Goal: Check status: Check status

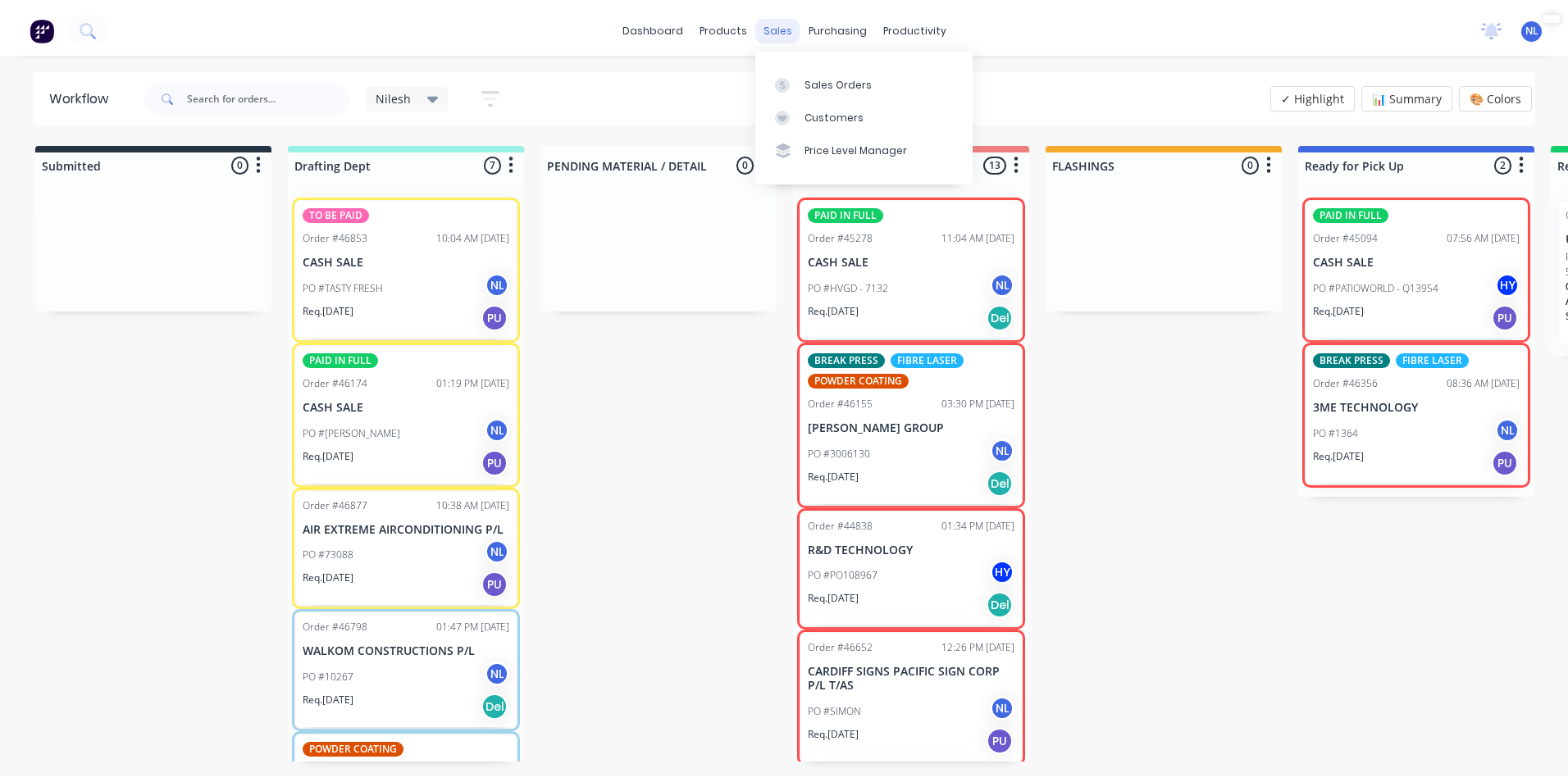
scroll to position [246, 0]
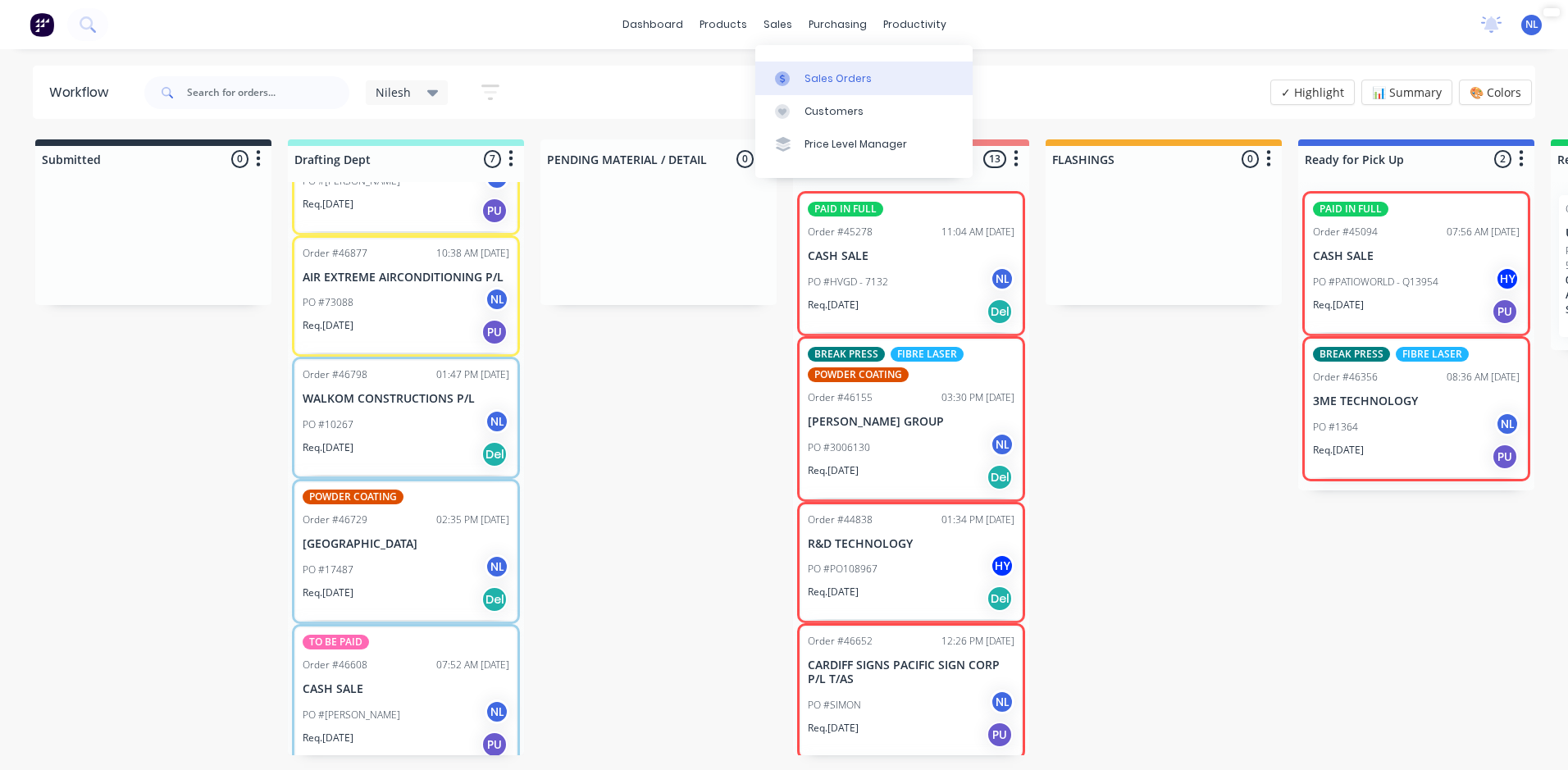
click at [804, 71] on div "Sales Orders" at bounding box center [837, 78] width 67 height 14
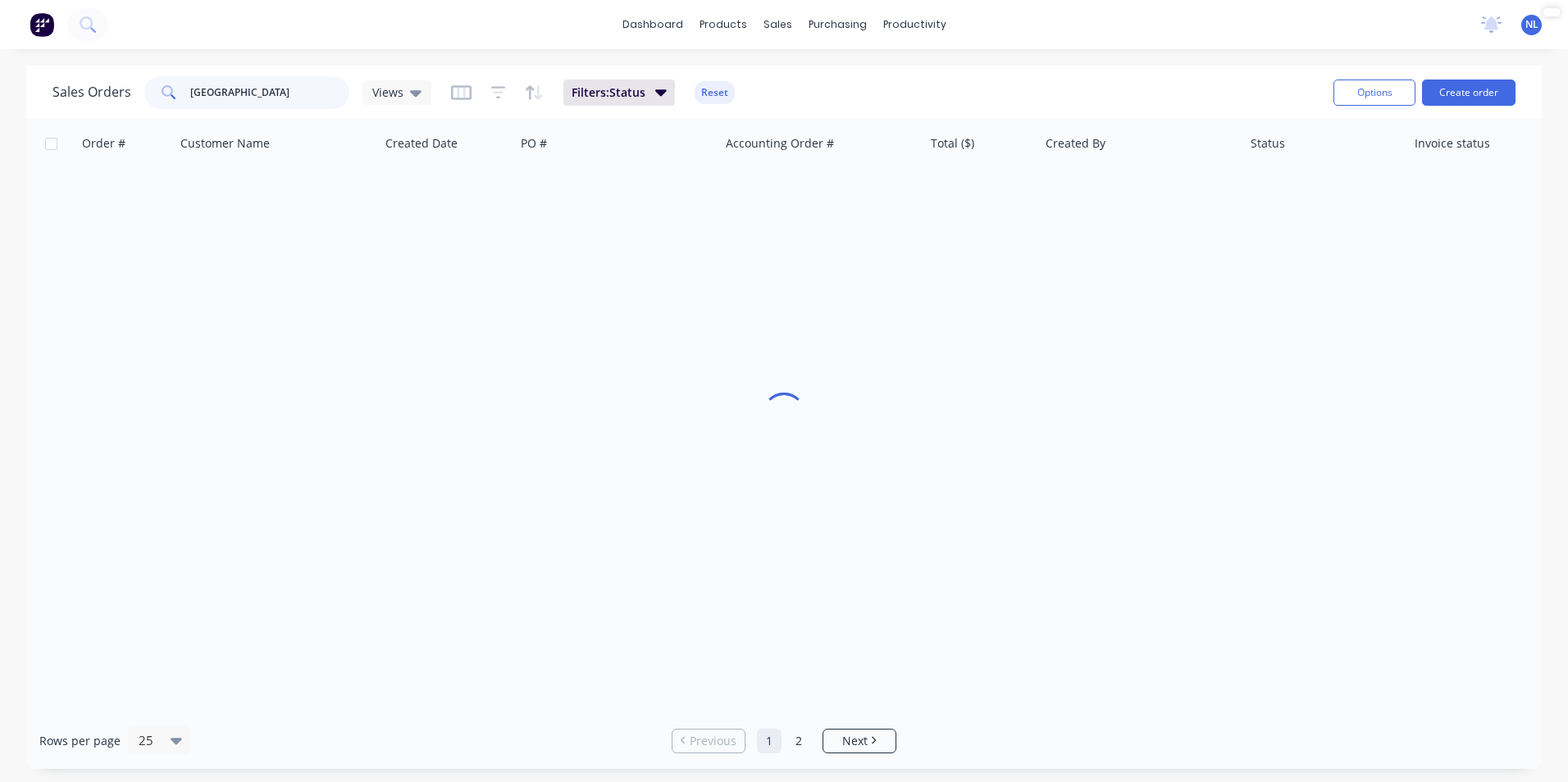
drag, startPoint x: 278, startPoint y: 90, endPoint x: -21, endPoint y: 119, distance: 300.4
click at [0, 119] on html "dashboard products sales purchasing productivity dashboard products Product Cat…" at bounding box center [784, 391] width 1568 height 782
type input "43489"
click at [613, 87] on span "Filters: Status" at bounding box center [608, 92] width 74 height 16
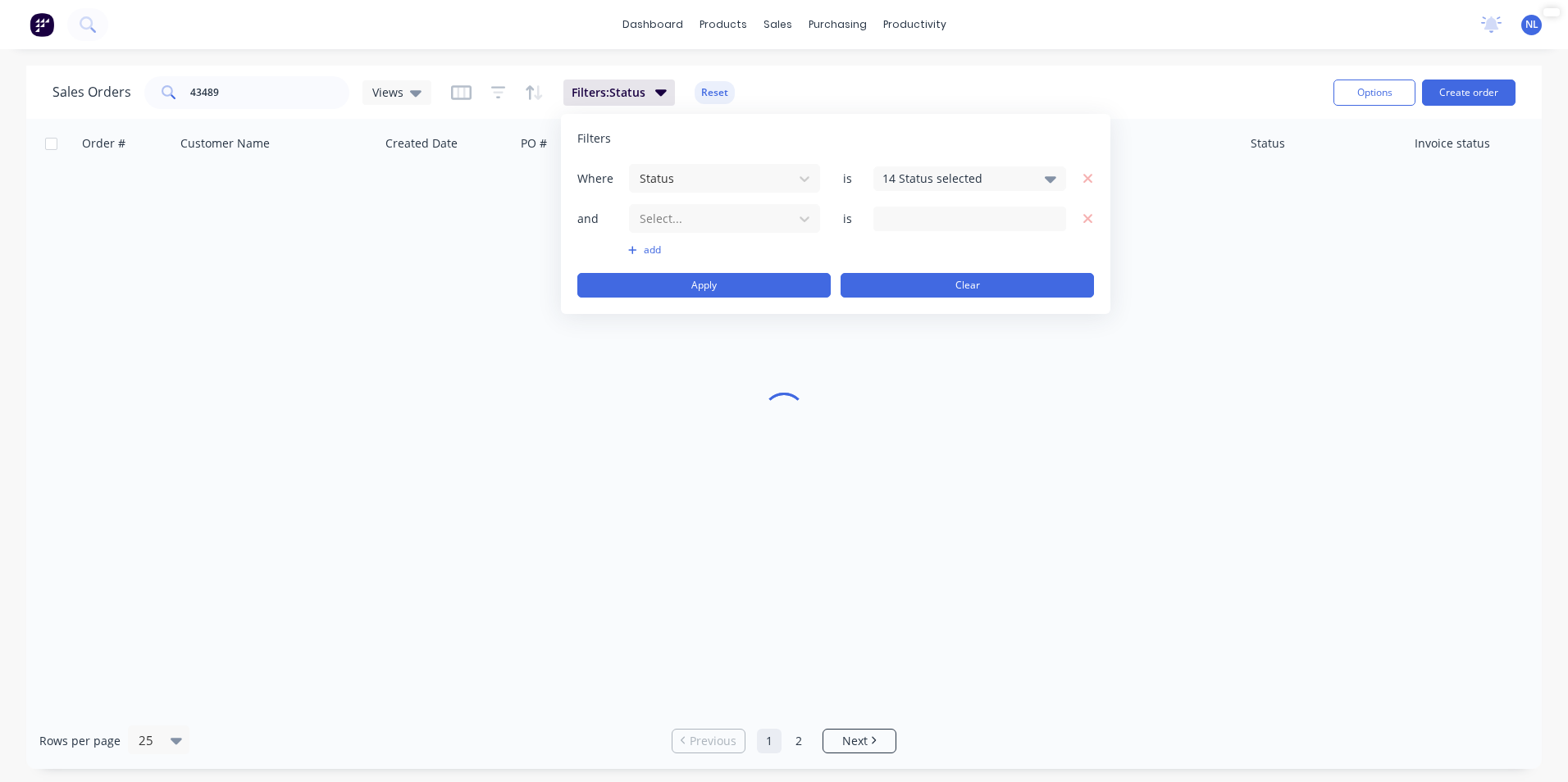
click at [983, 288] on button "Clear" at bounding box center [967, 285] width 254 height 25
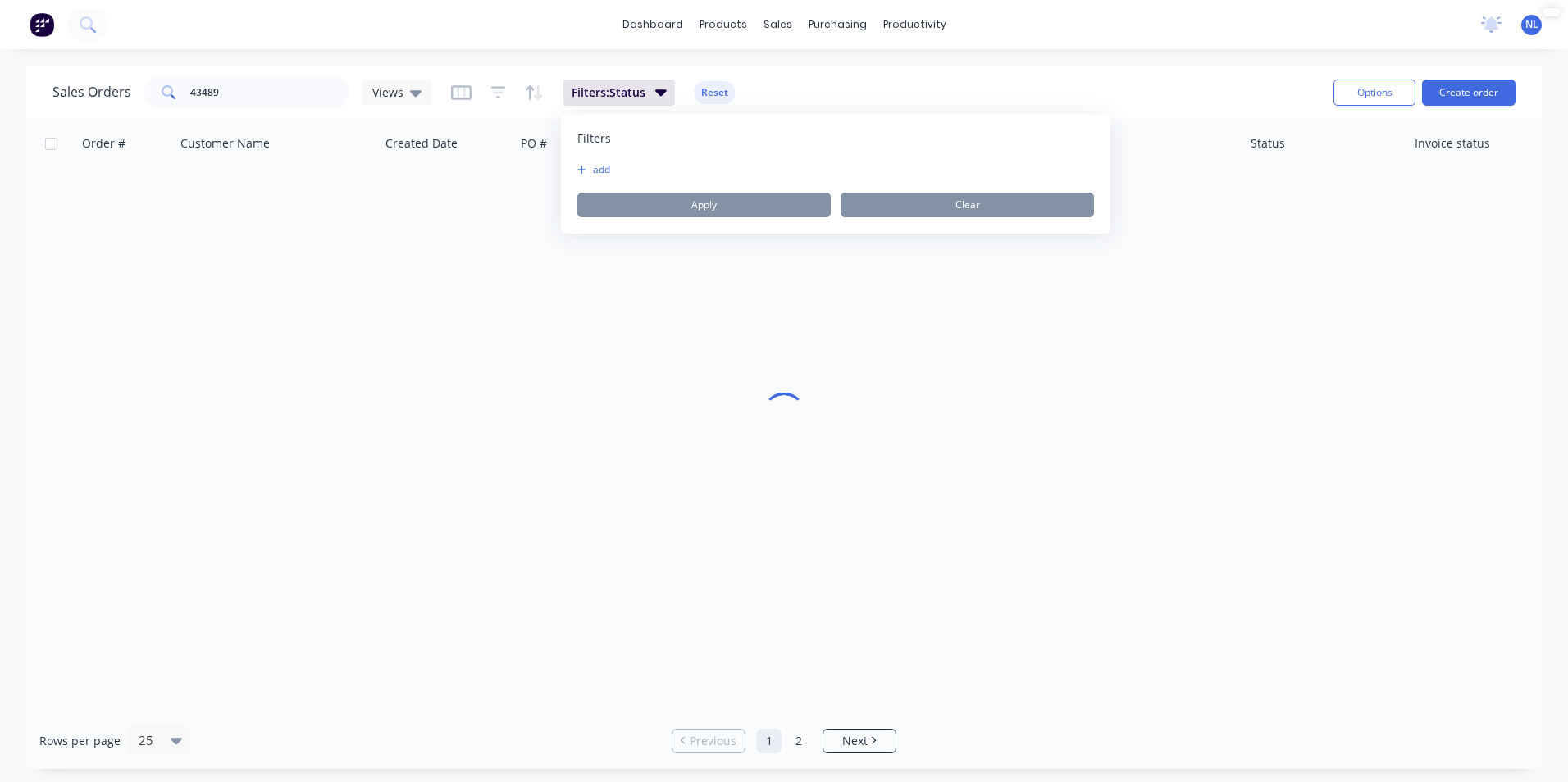
click at [787, 96] on div "Sales Orders 43489 Views Filters: Status Reset" at bounding box center [686, 92] width 1268 height 40
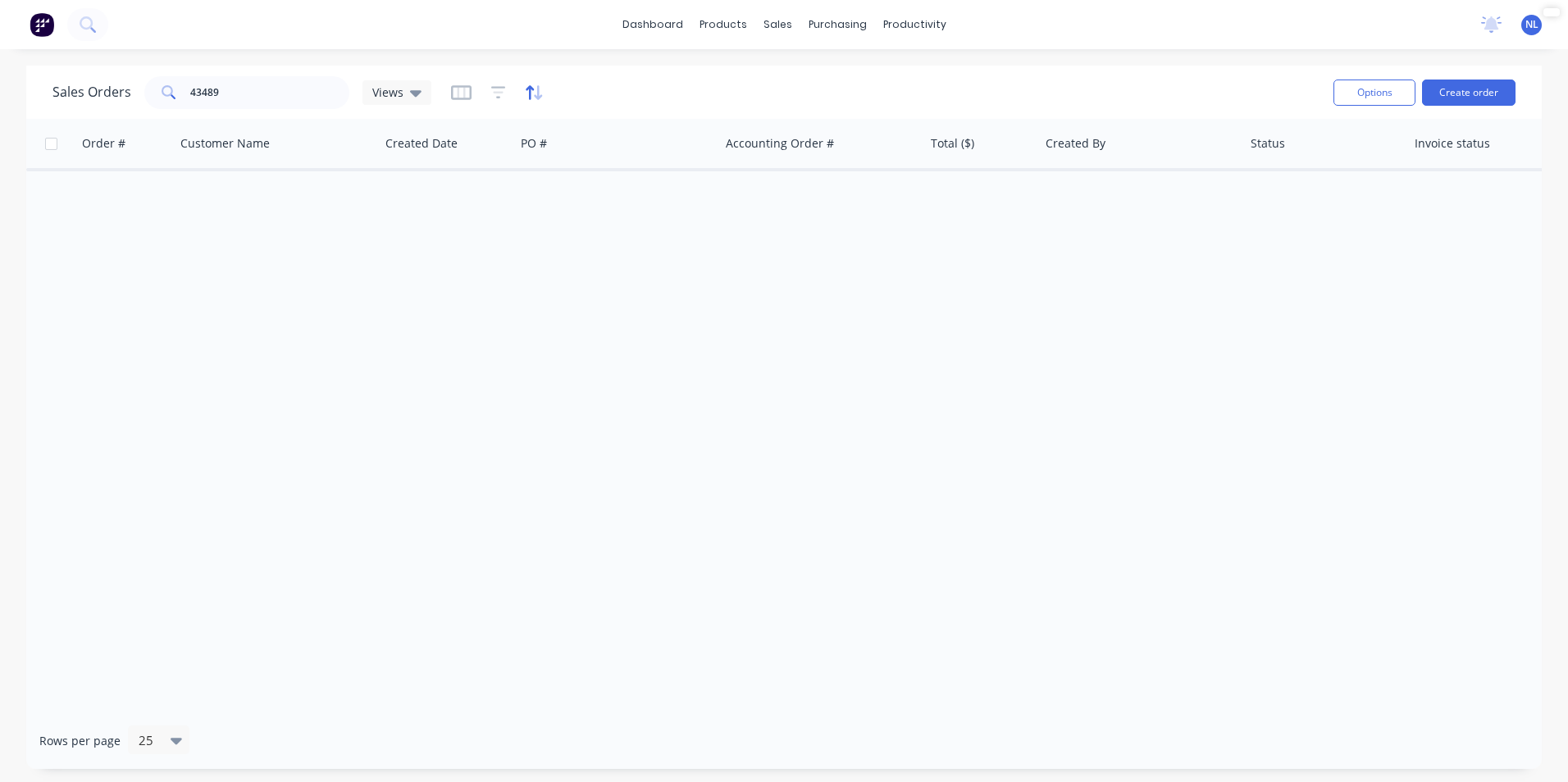
click at [538, 92] on icon "button" at bounding box center [535, 92] width 19 height 16
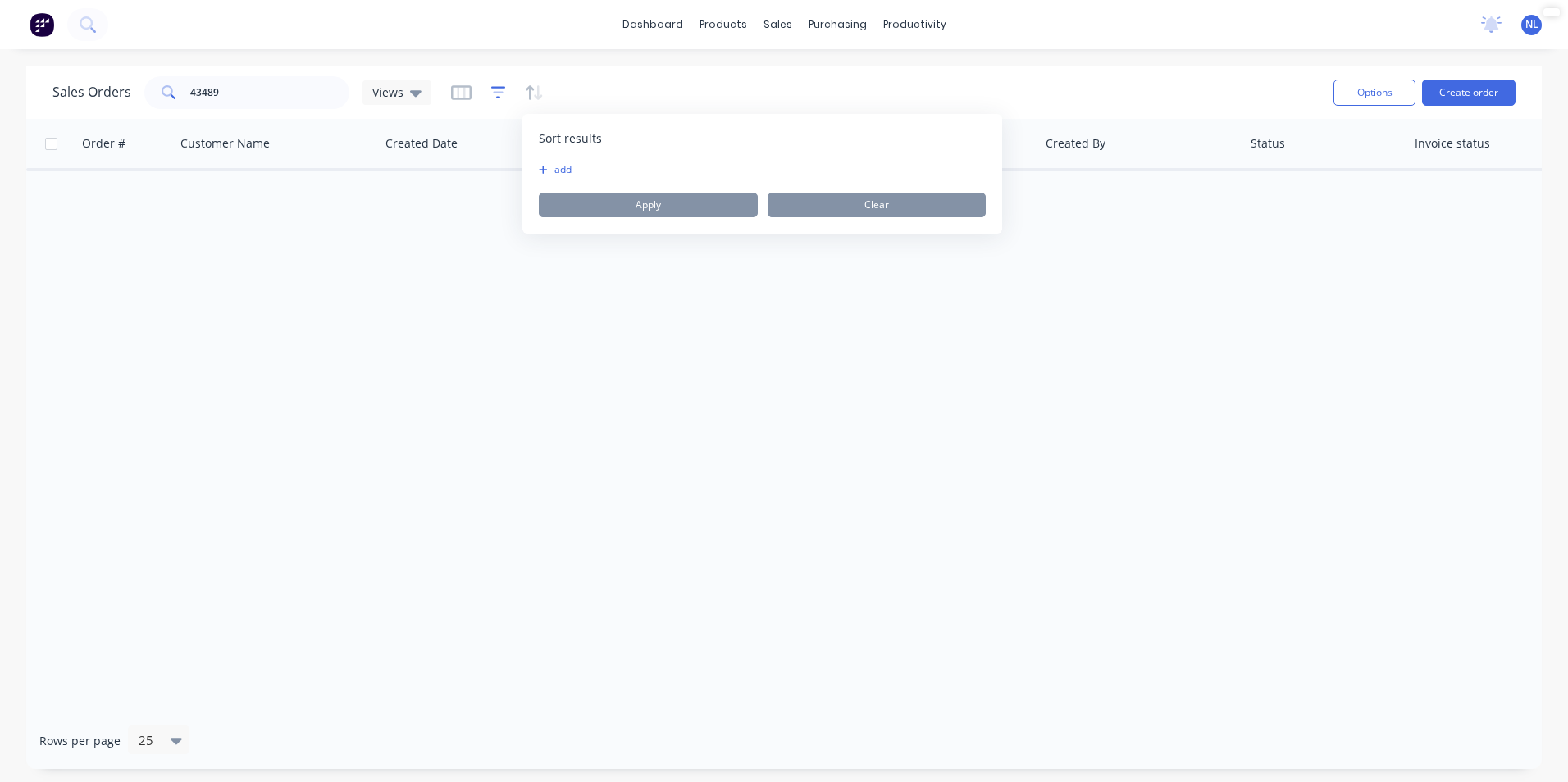
click at [499, 97] on icon "button" at bounding box center [498, 92] width 14 height 16
click at [266, 116] on div "Sales Orders 43489 Views Options Create order" at bounding box center [784, 92] width 1515 height 53
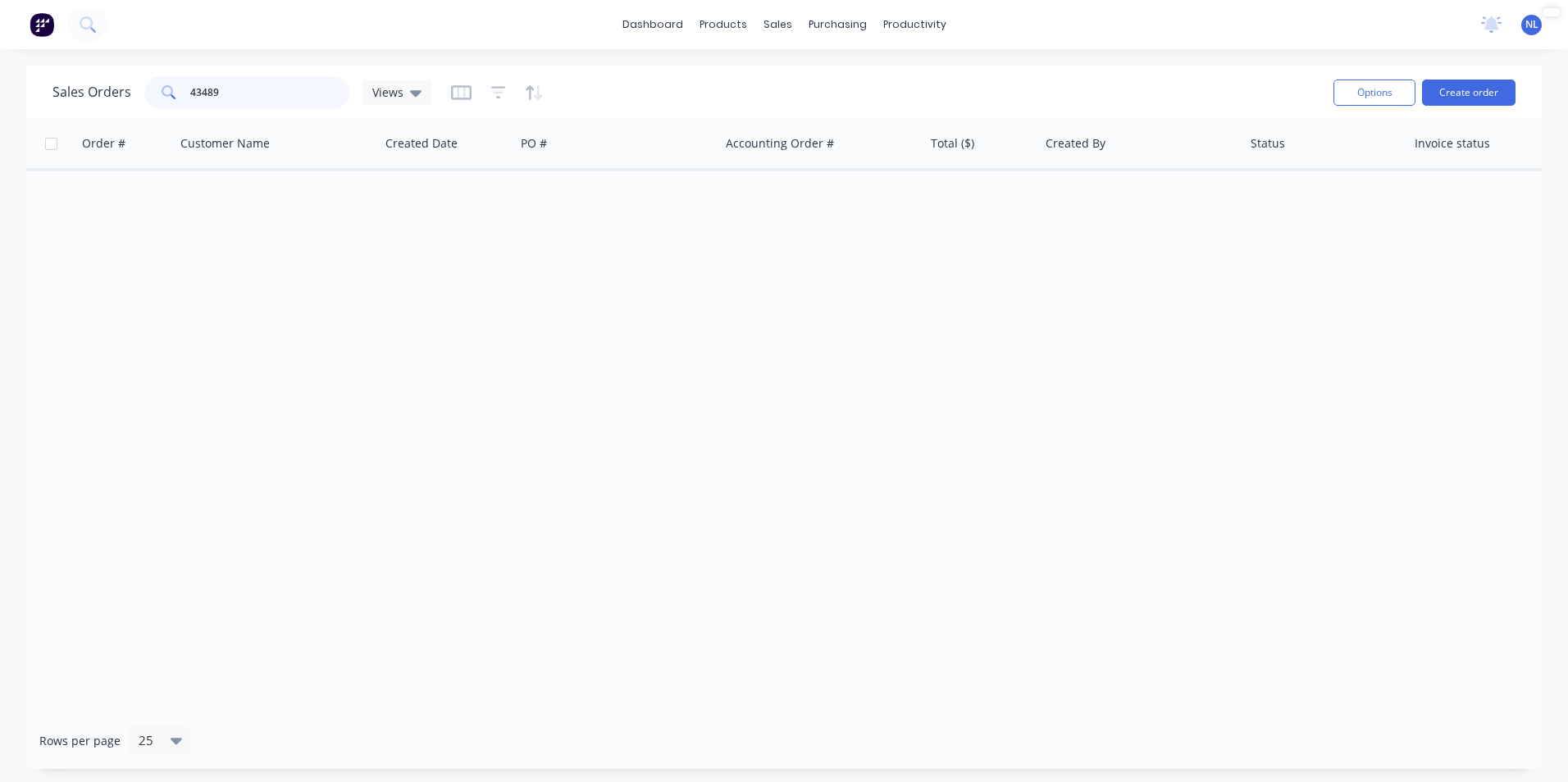
click at [276, 107] on input "43489" at bounding box center [270, 92] width 160 height 33
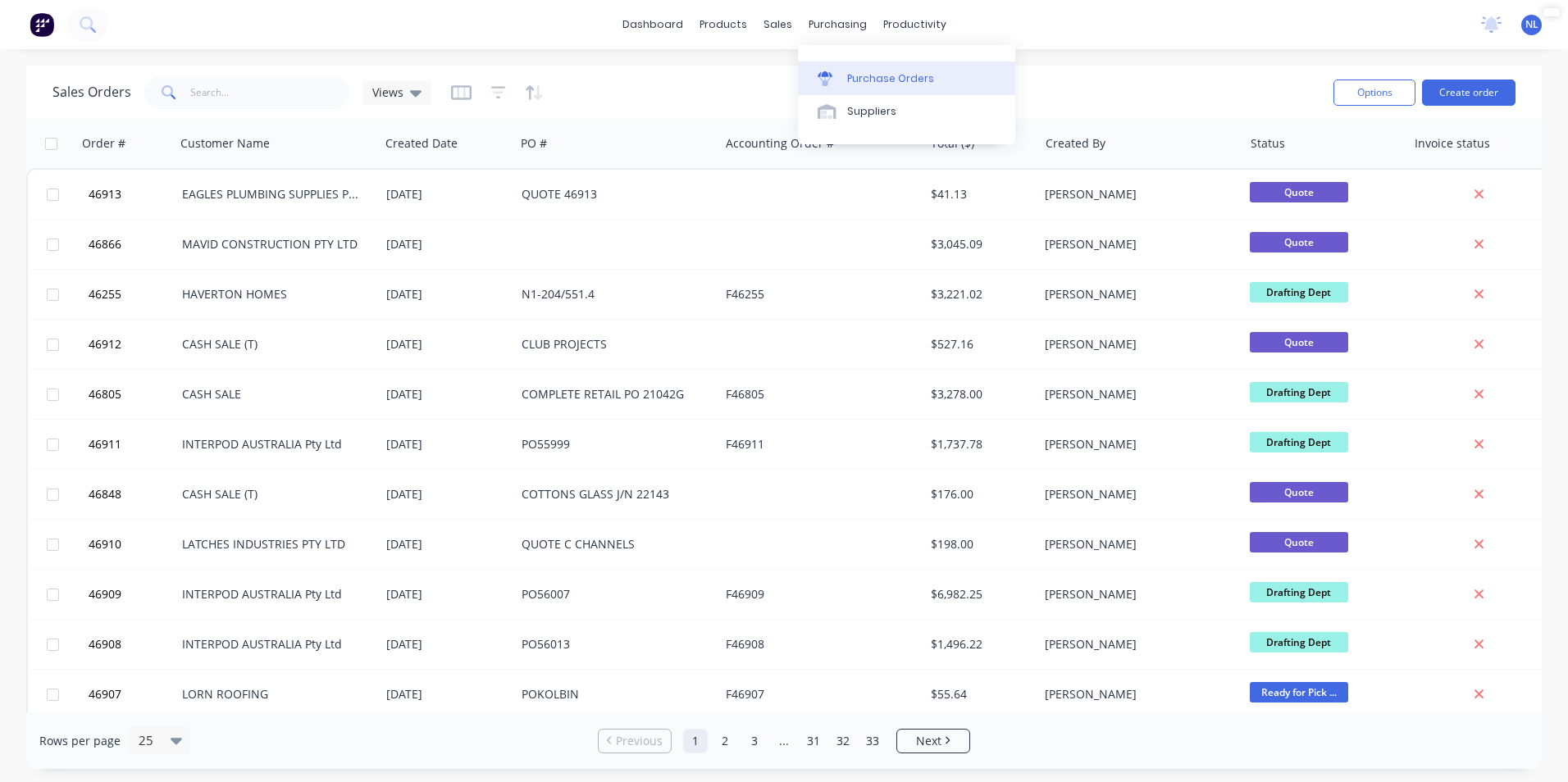
drag, startPoint x: 802, startPoint y: 41, endPoint x: 852, endPoint y: 78, distance: 62.2
click at [852, 78] on div "Purchase Orders" at bounding box center [891, 78] width 87 height 14
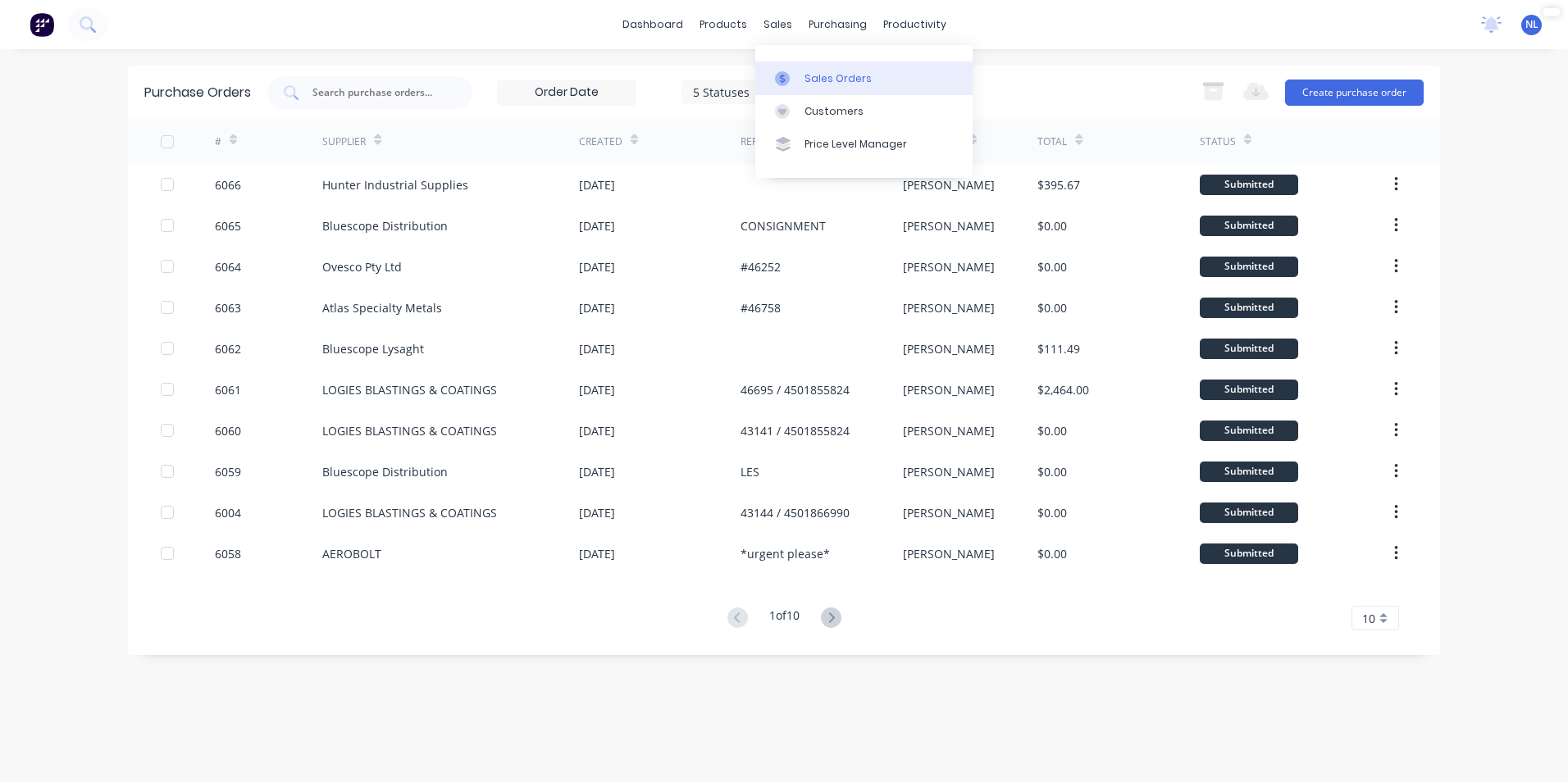
click at [806, 70] on link "Sales Orders" at bounding box center [864, 77] width 217 height 33
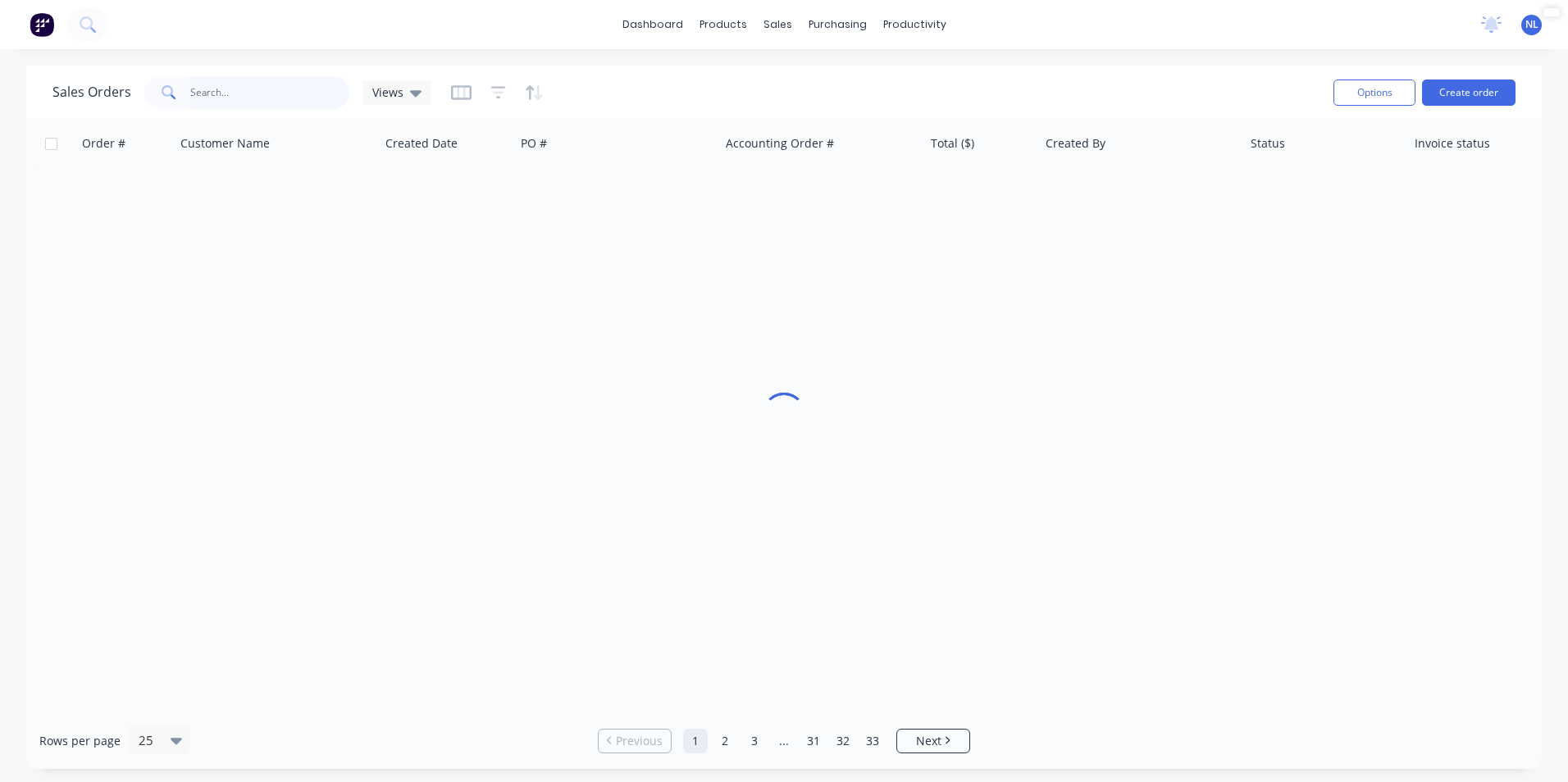
click at [279, 87] on input "text" at bounding box center [270, 92] width 160 height 33
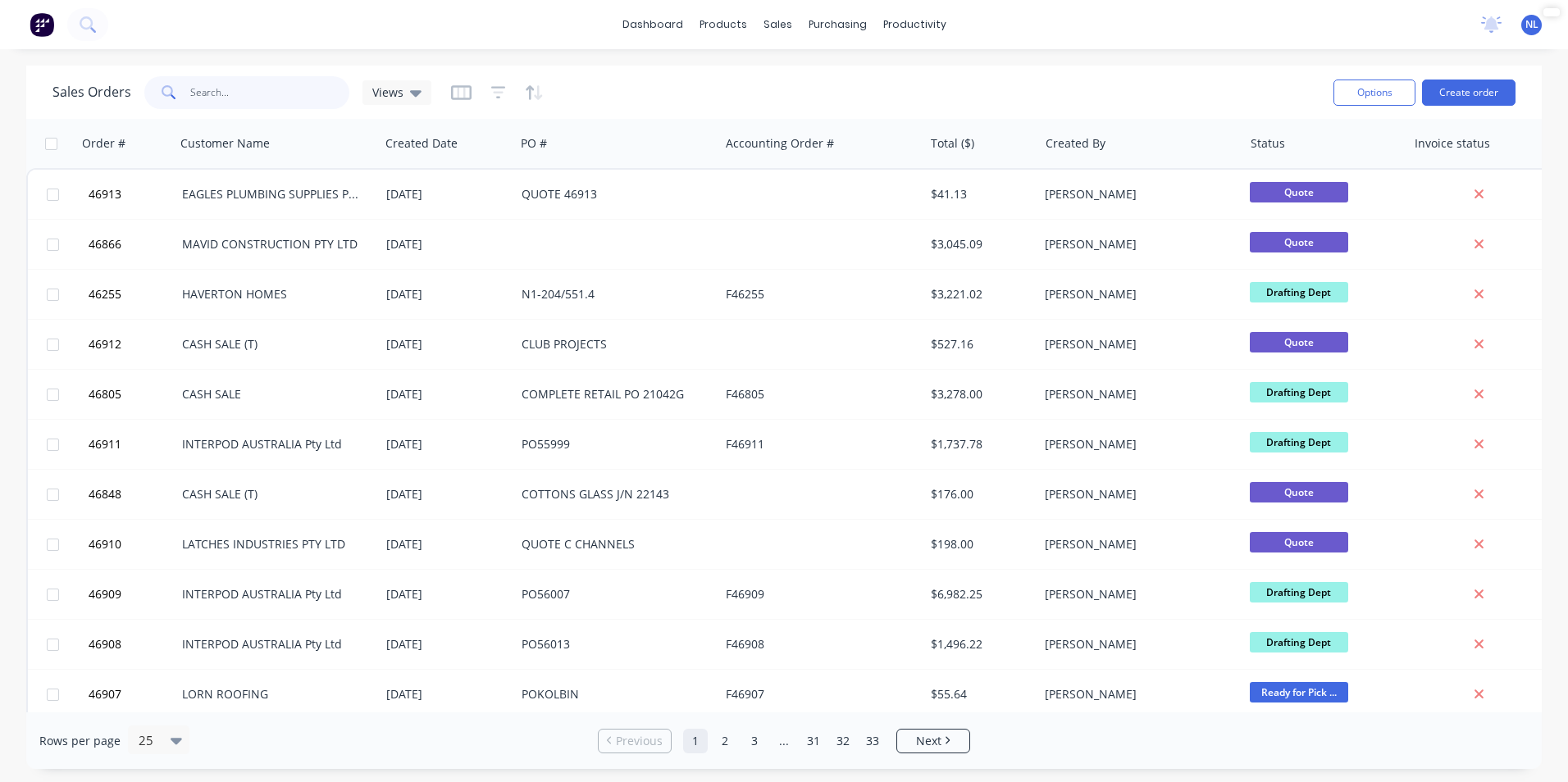
paste input "43489"
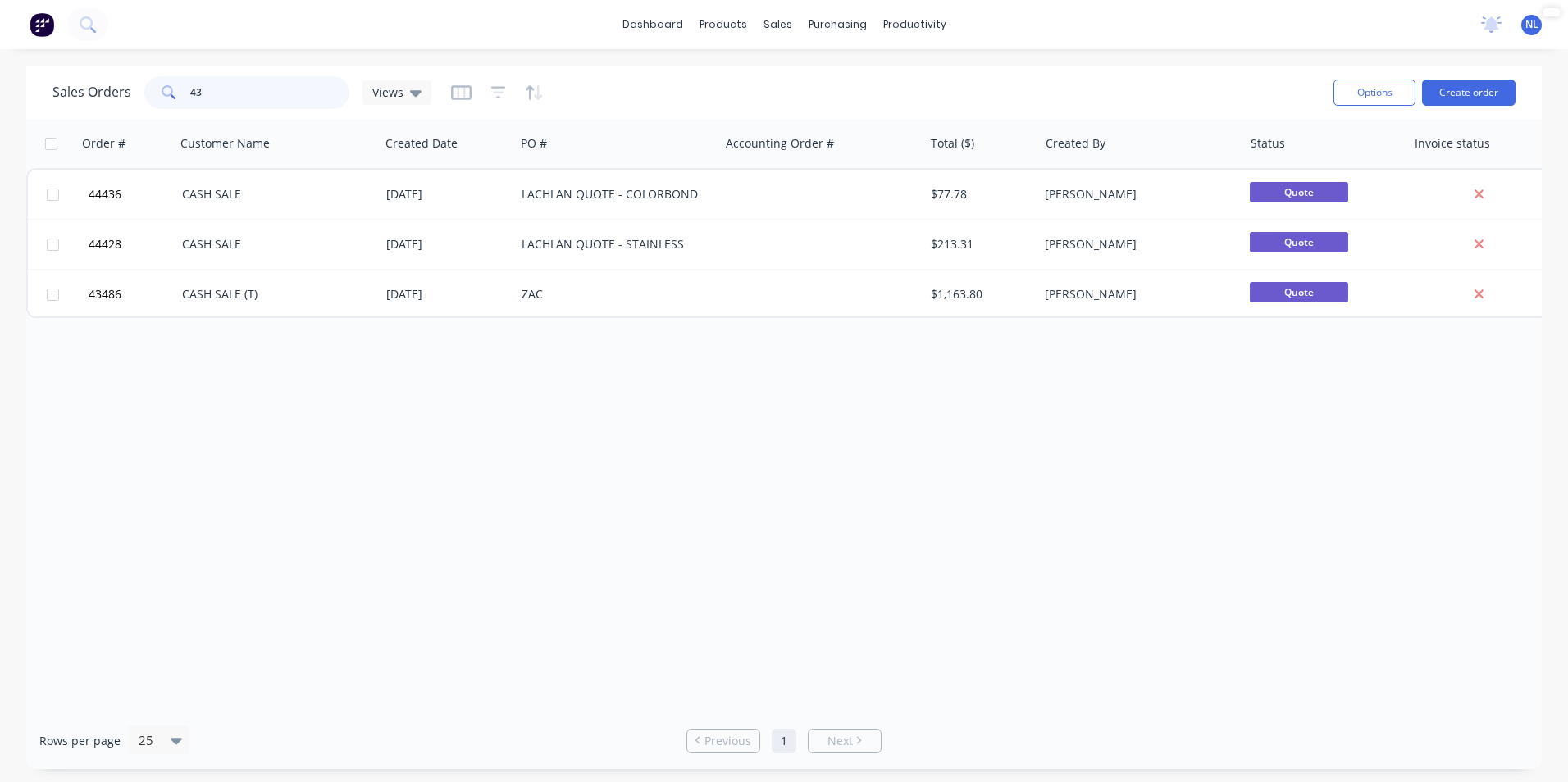
type input "4"
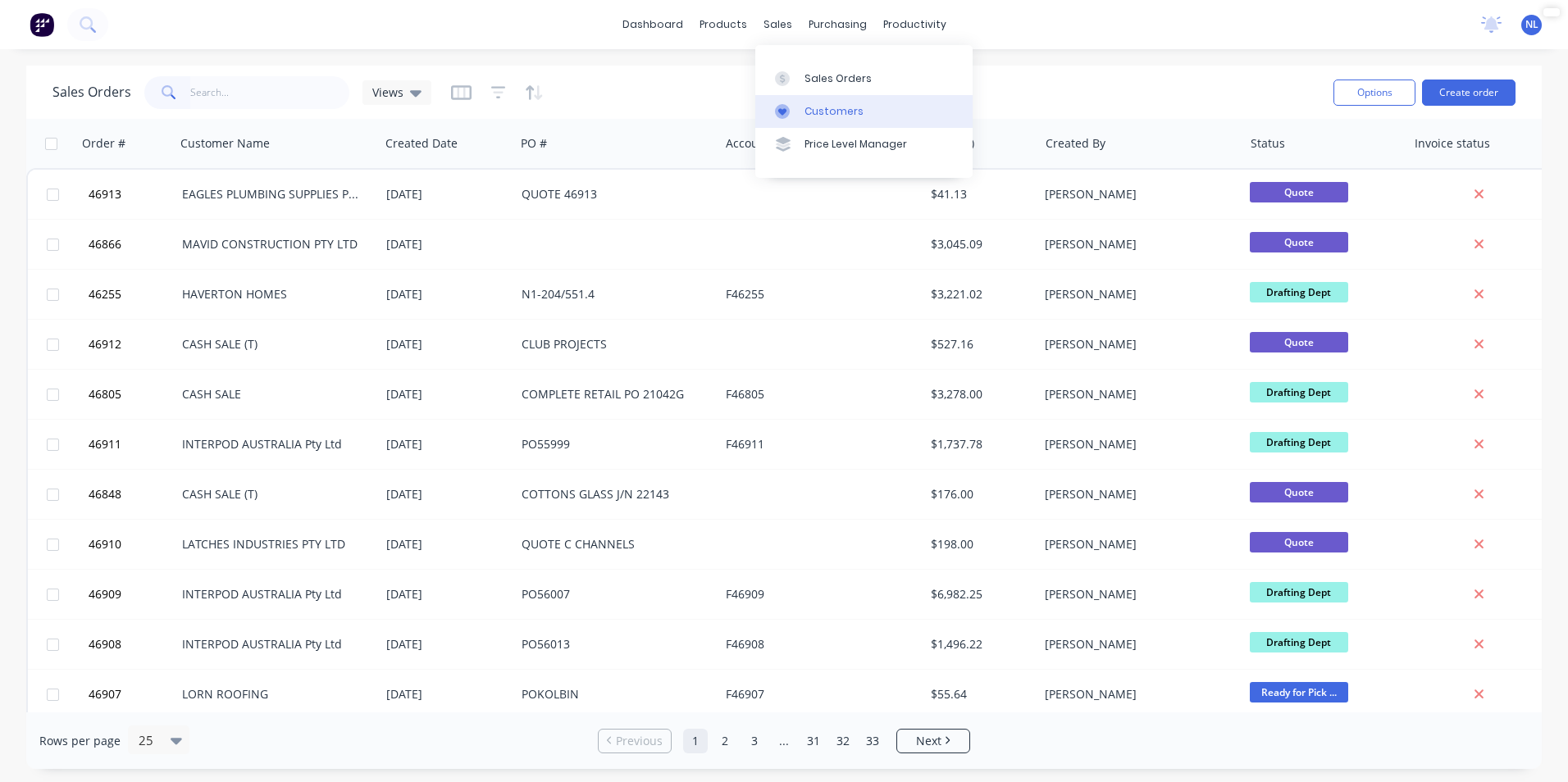
click at [815, 110] on div "Customers" at bounding box center [834, 111] width 59 height 14
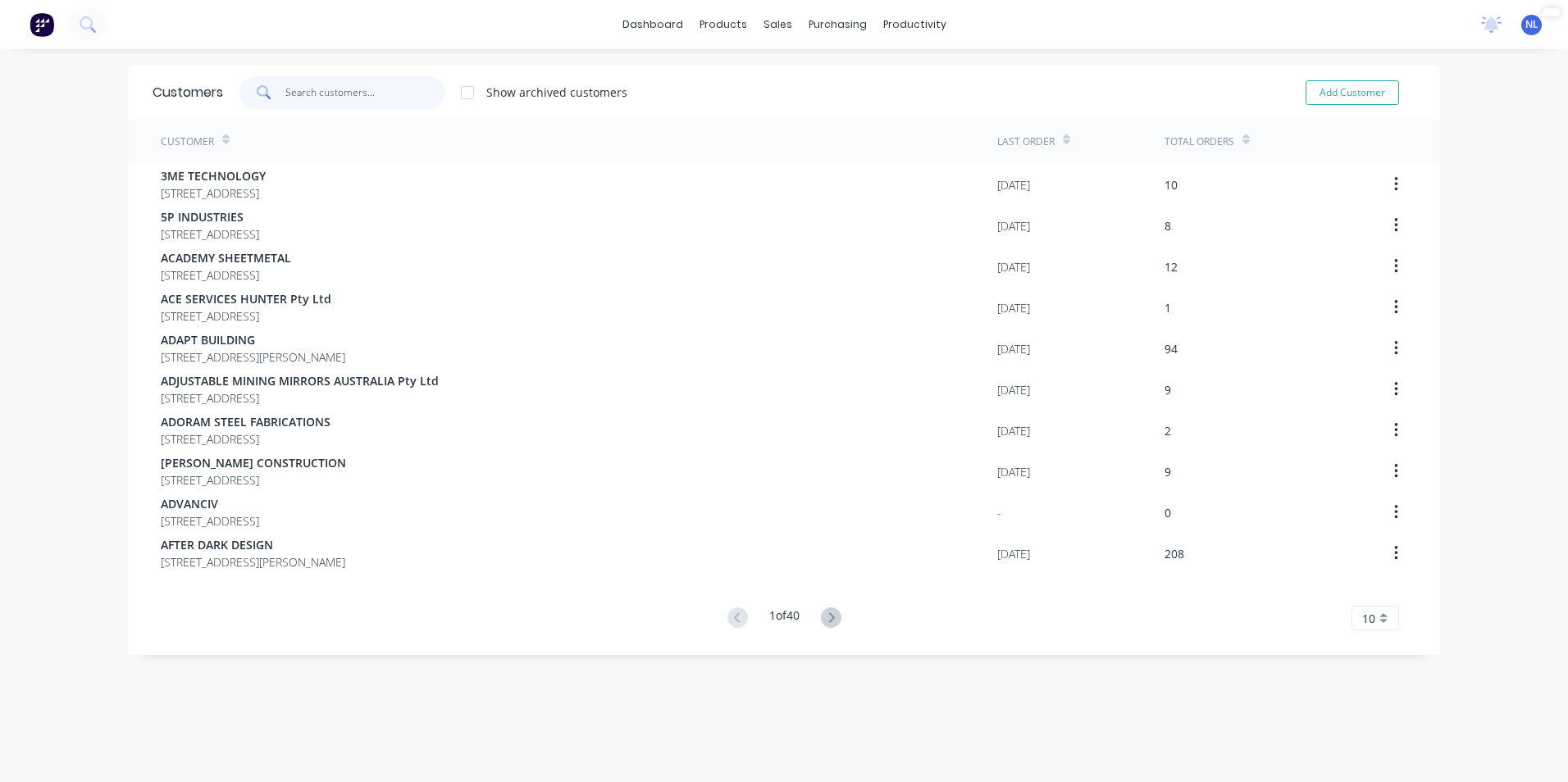
drag, startPoint x: 322, startPoint y: 104, endPoint x: 332, endPoint y: 100, distance: 10.8
click at [327, 103] on input "text" at bounding box center [365, 92] width 160 height 33
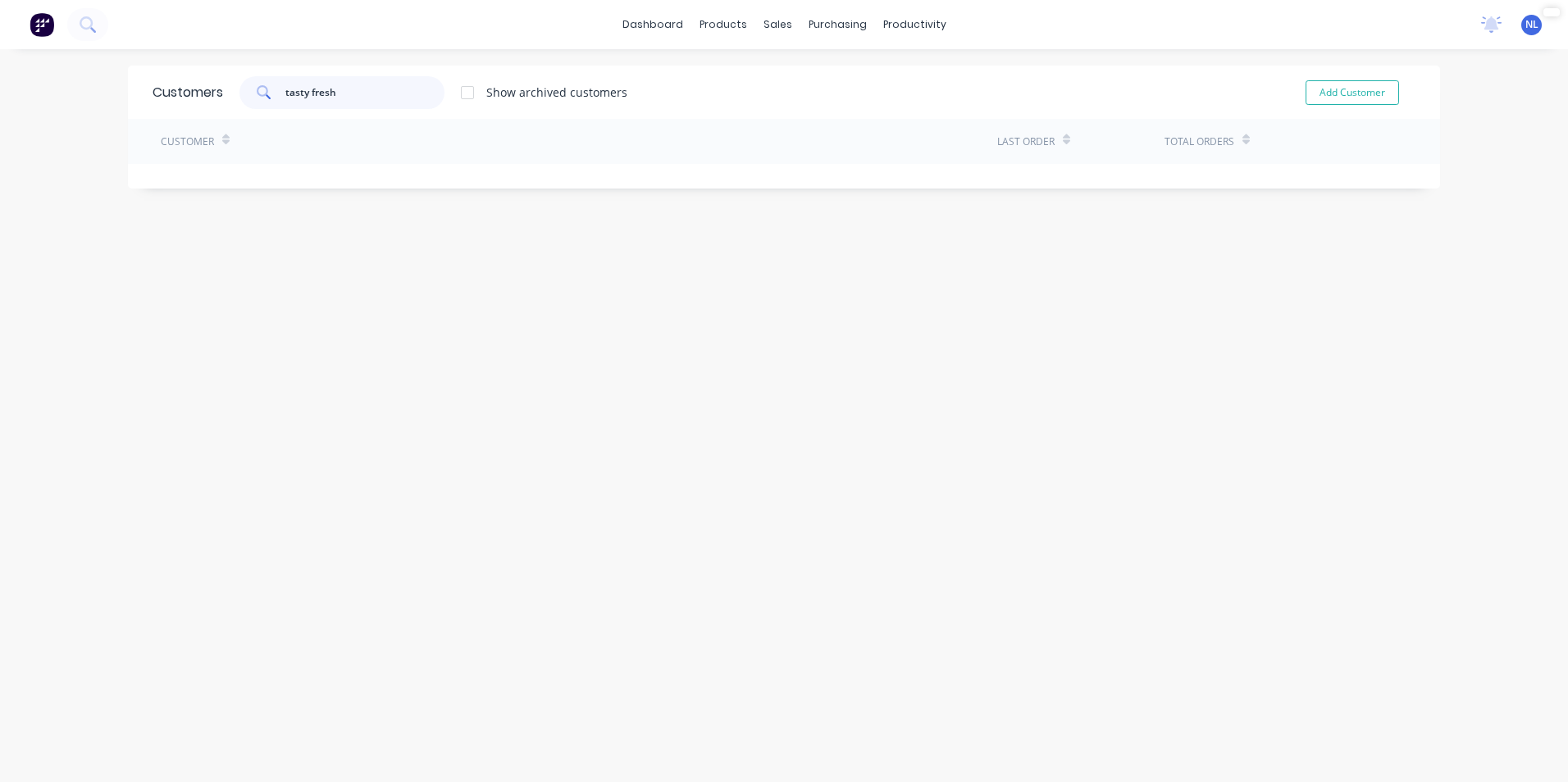
type input "tasty fresh"
click at [472, 87] on div at bounding box center [468, 92] width 33 height 33
click at [469, 87] on div at bounding box center [468, 92] width 33 height 33
click at [425, 91] on input "tasty fresh" at bounding box center [365, 92] width 160 height 33
click at [815, 101] on link "Customers" at bounding box center [859, 111] width 217 height 33
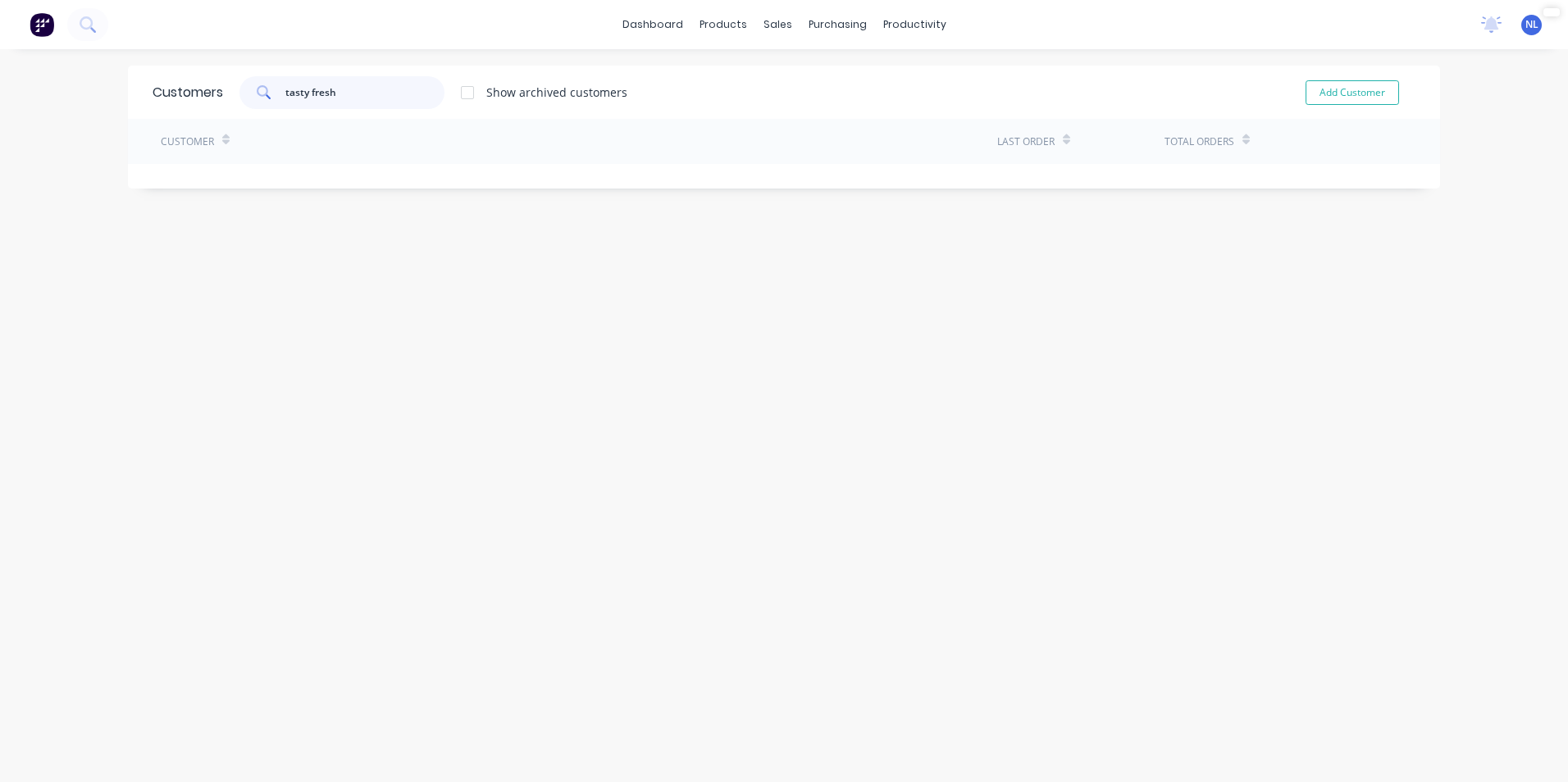
click at [369, 91] on input "tasty fresh" at bounding box center [365, 92] width 160 height 33
click at [813, 110] on div "Customers" at bounding box center [829, 111] width 59 height 14
click at [393, 90] on input "tasty fresh" at bounding box center [365, 92] width 160 height 33
click at [453, 91] on div at bounding box center [468, 92] width 33 height 33
drag, startPoint x: 392, startPoint y: 89, endPoint x: 168, endPoint y: 135, distance: 228.7
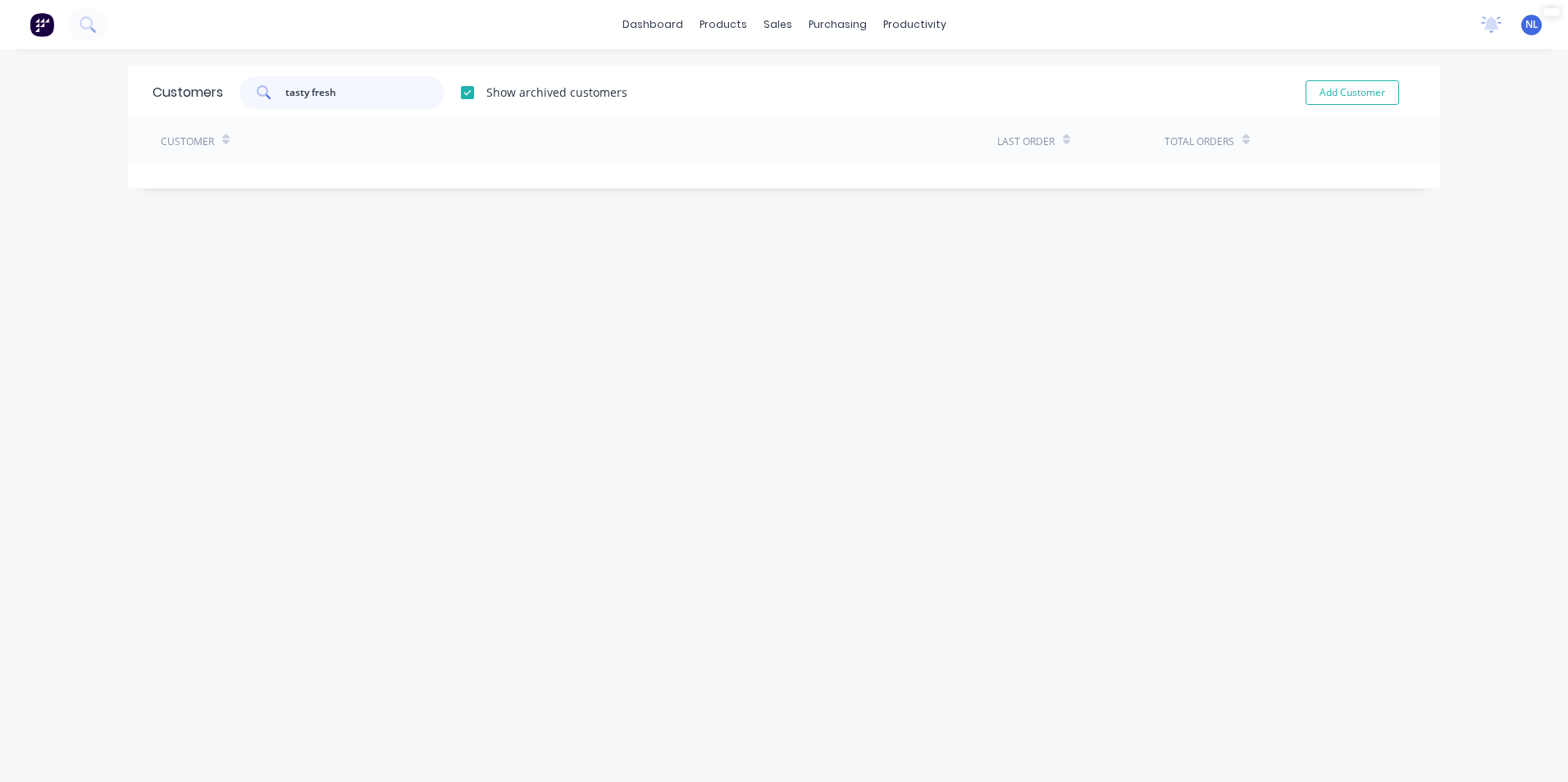
click at [194, 120] on div "Customers tasty fresh Show archived customers Add Customer Customer Last Order …" at bounding box center [784, 126] width 1313 height 123
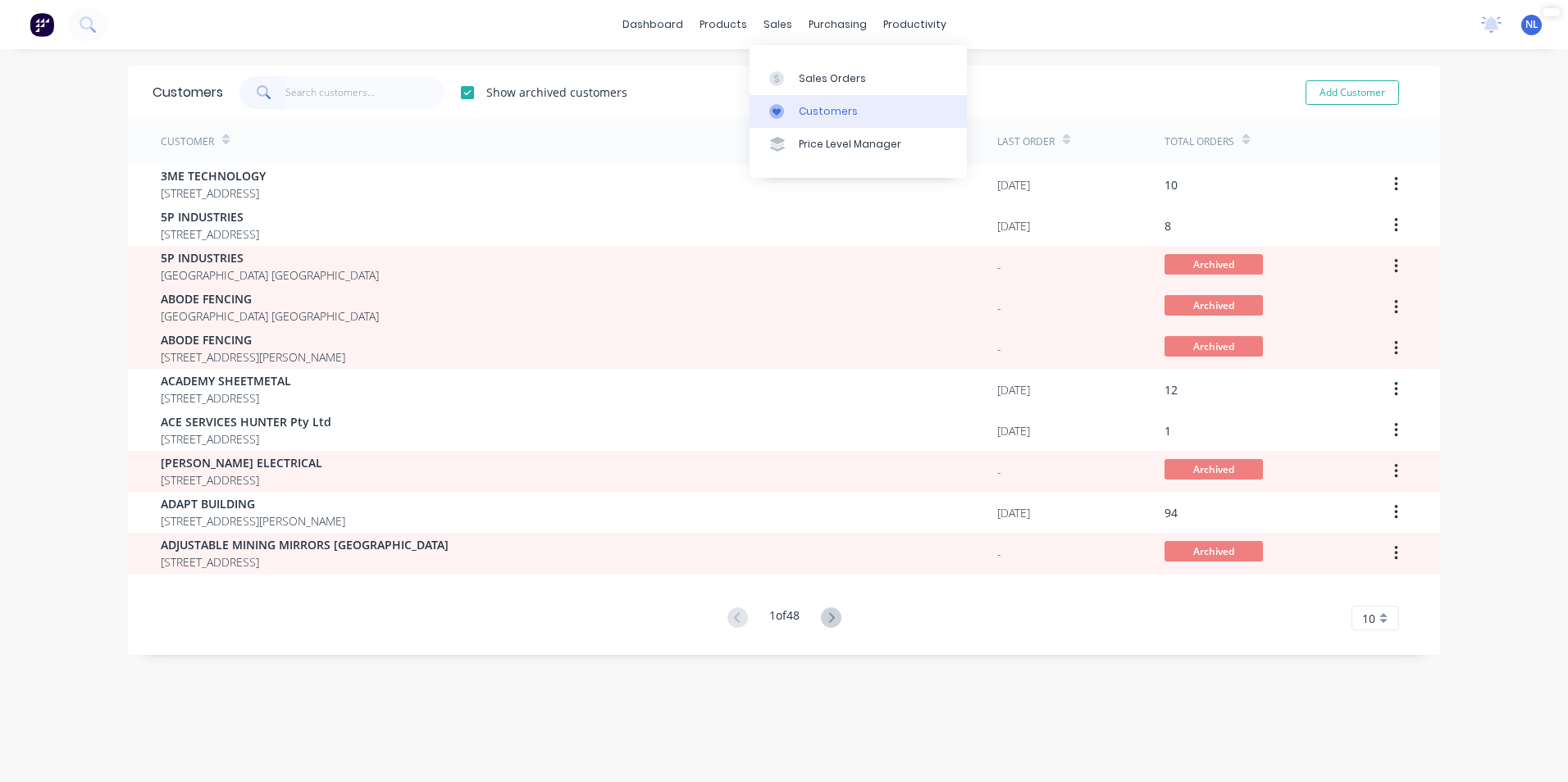
click at [779, 108] on icon at bounding box center [776, 111] width 14 height 14
click at [386, 103] on input "text" at bounding box center [365, 92] width 160 height 33
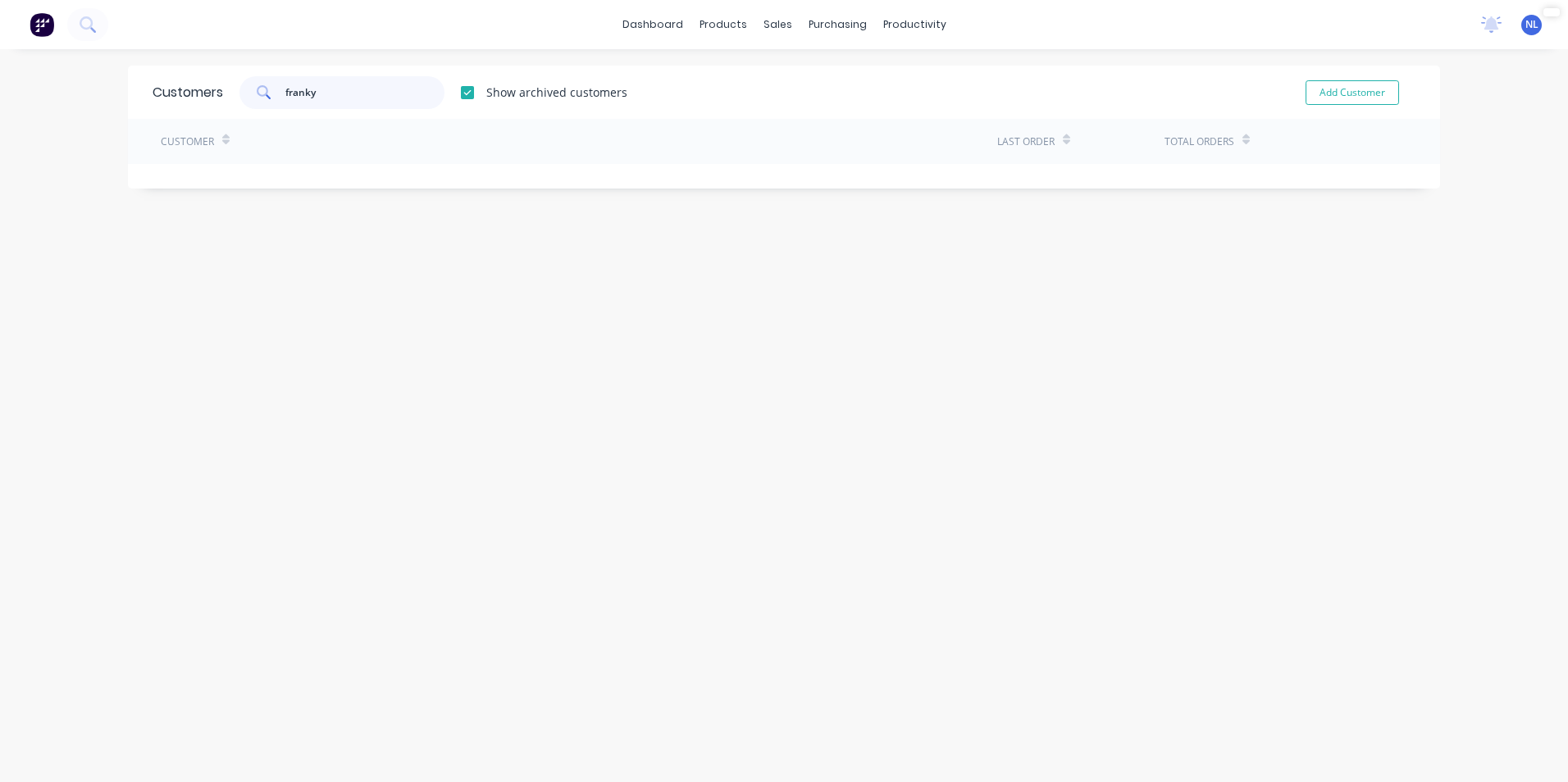
type input "franky"
click at [805, 81] on div "Sales Orders" at bounding box center [832, 78] width 67 height 14
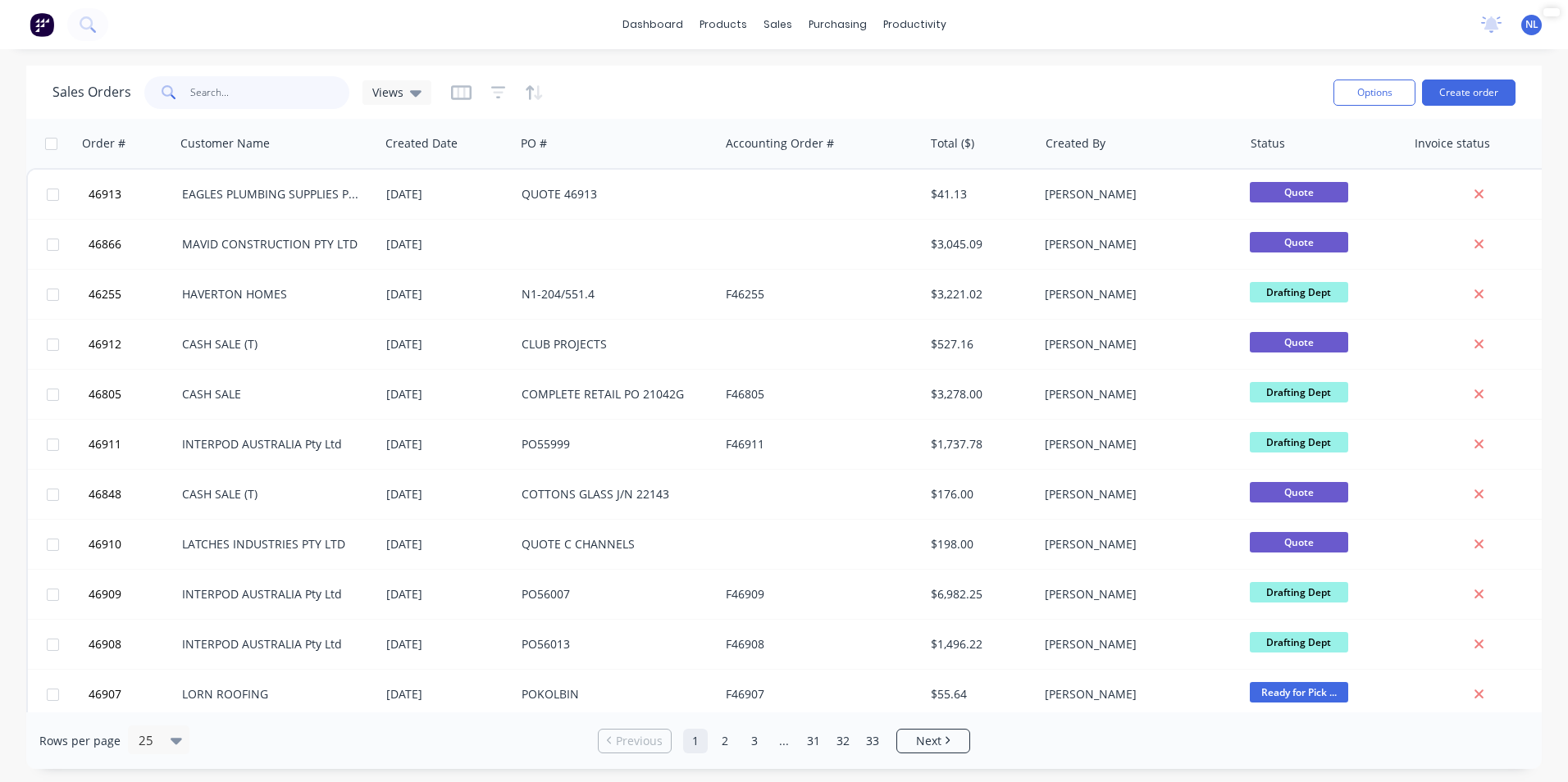
click at [240, 92] on input "text" at bounding box center [270, 92] width 160 height 33
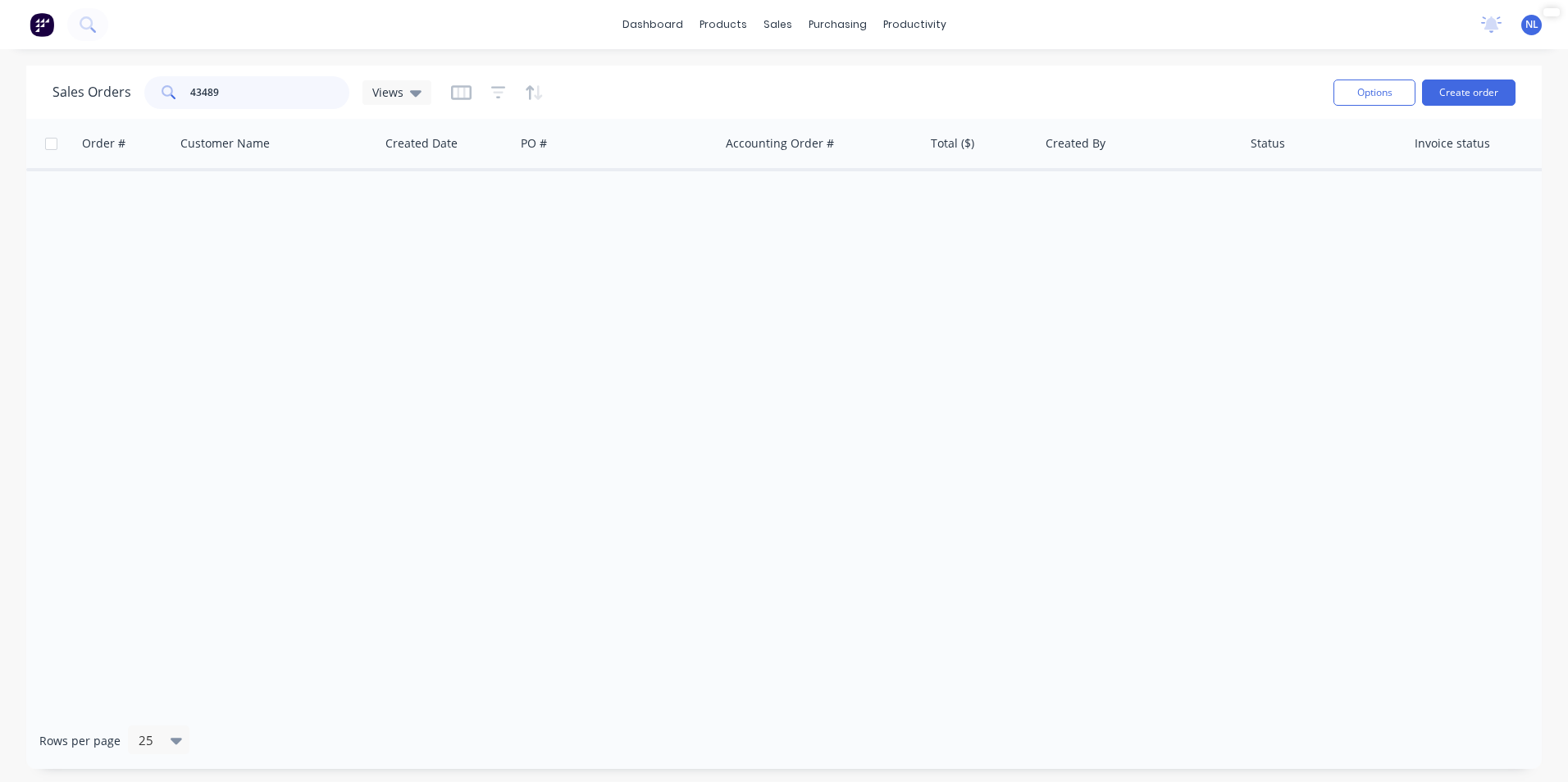
click at [240, 92] on input "43489" at bounding box center [270, 92] width 160 height 33
type input "43489"
click at [428, 81] on div "Views" at bounding box center [396, 92] width 69 height 25
click at [478, 92] on div at bounding box center [497, 92] width 92 height 26
click at [493, 92] on icon "button" at bounding box center [498, 92] width 11 height 3
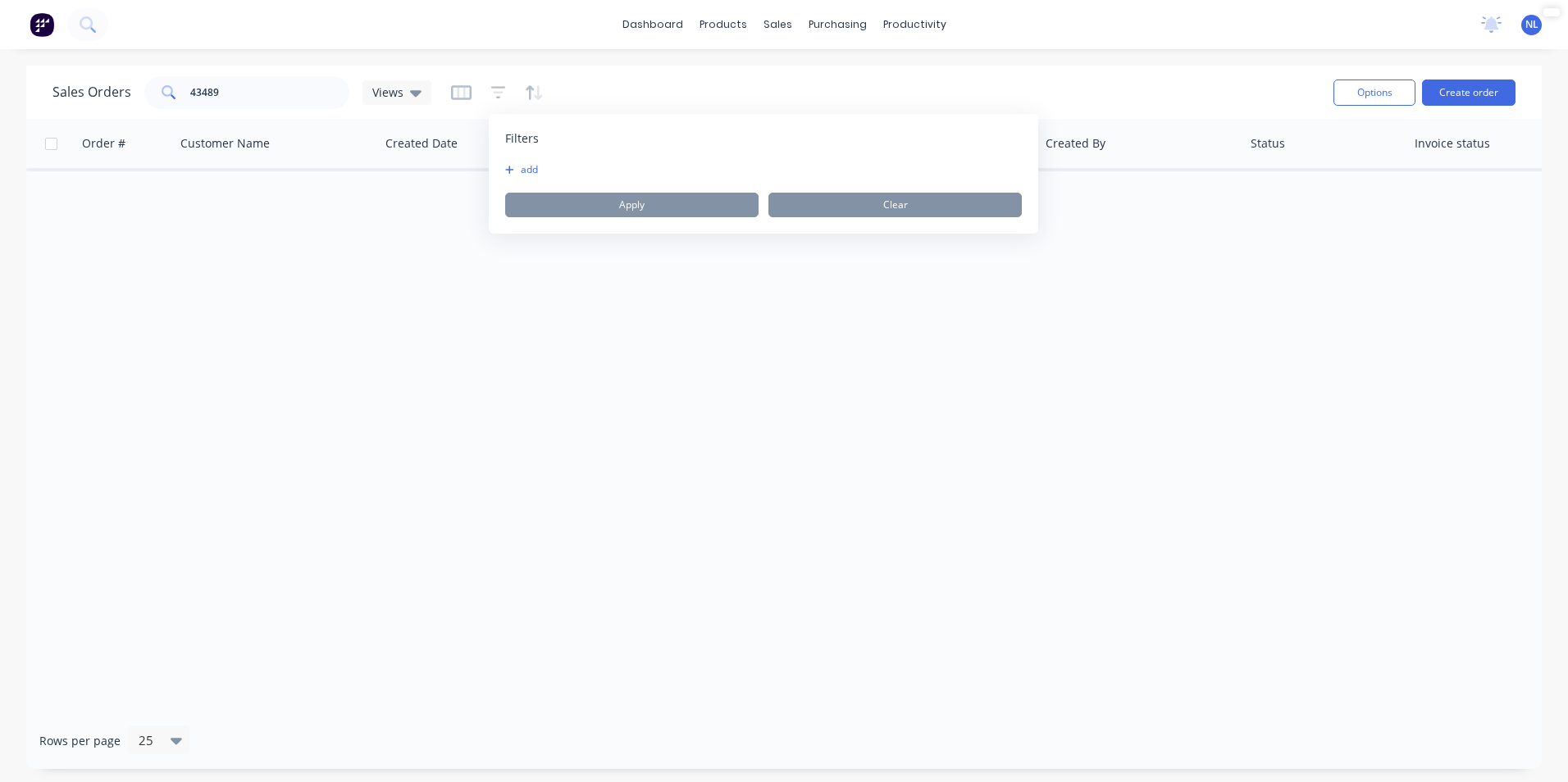
click at [514, 164] on button "add" at bounding box center [525, 169] width 41 height 13
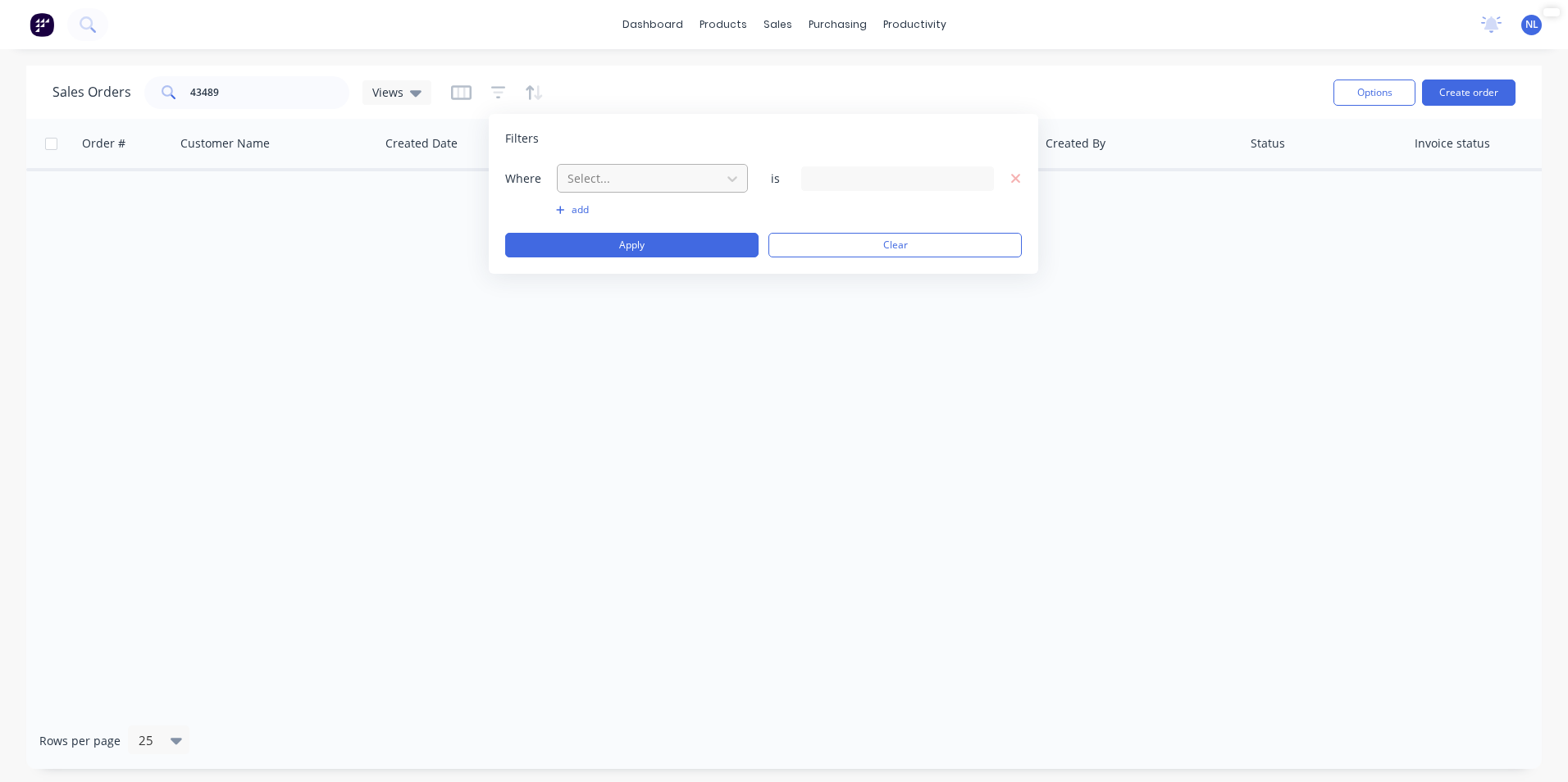
click at [636, 187] on div at bounding box center [639, 178] width 147 height 20
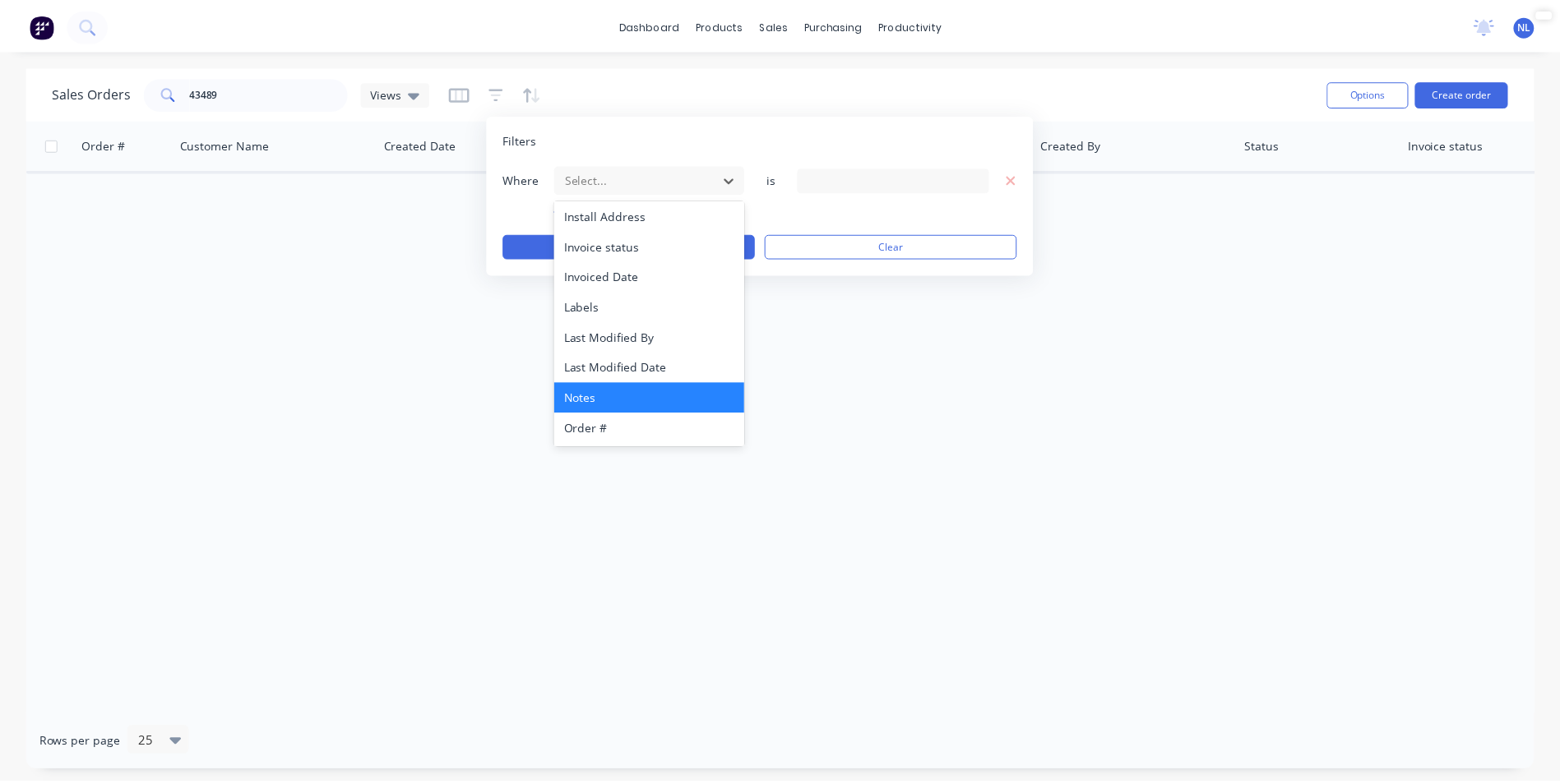
scroll to position [399, 0]
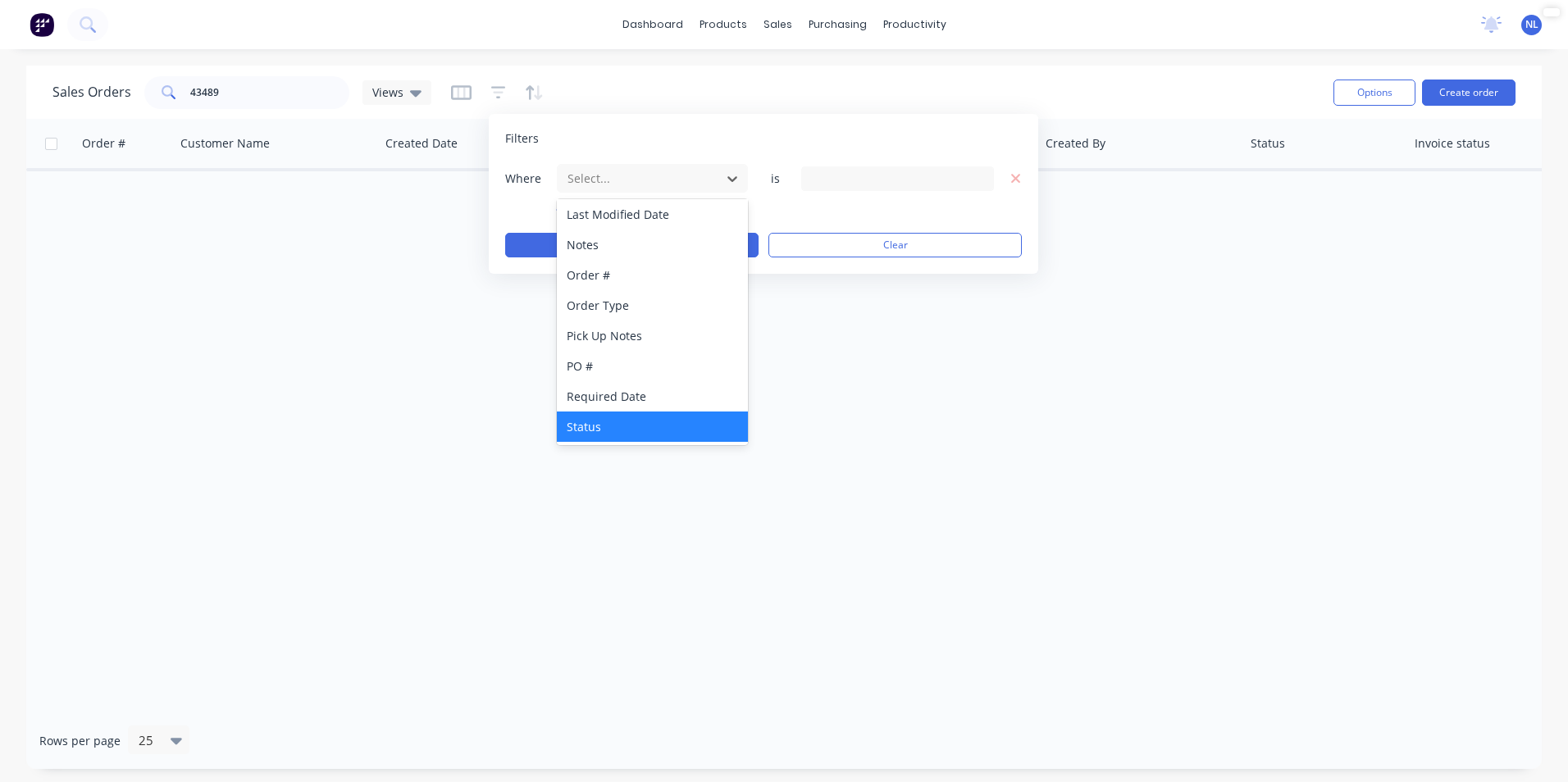
click at [607, 421] on div "Status" at bounding box center [652, 427] width 191 height 31
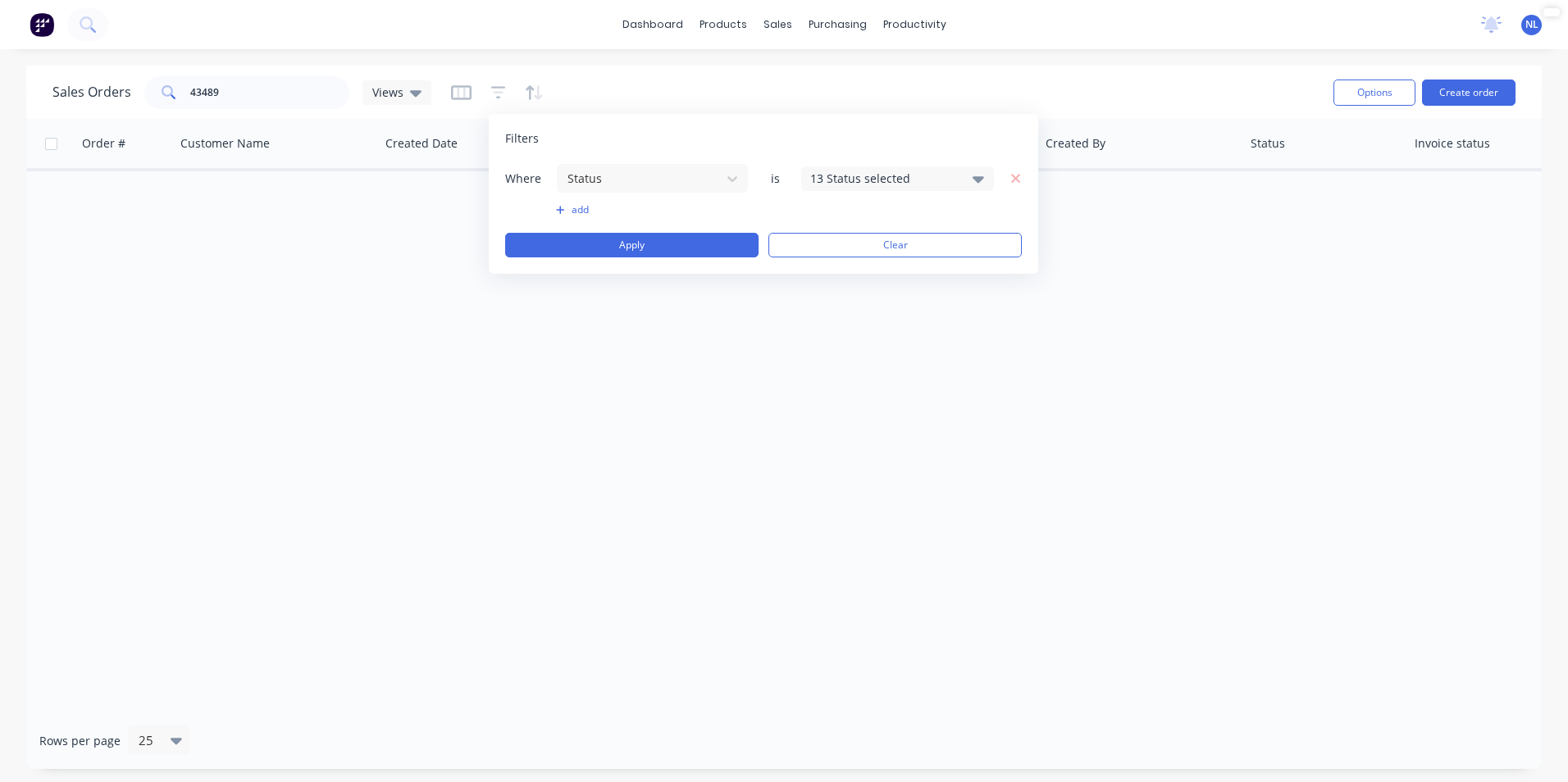
click at [839, 170] on div "13 Status selected" at bounding box center [884, 178] width 148 height 17
click at [894, 311] on button "Archived" at bounding box center [944, 301] width 287 height 33
click at [882, 123] on div "Filters Where Status is 14 Status selected add Apply Clear" at bounding box center [764, 193] width 550 height 159
click at [689, 249] on button "Apply" at bounding box center [631, 245] width 254 height 25
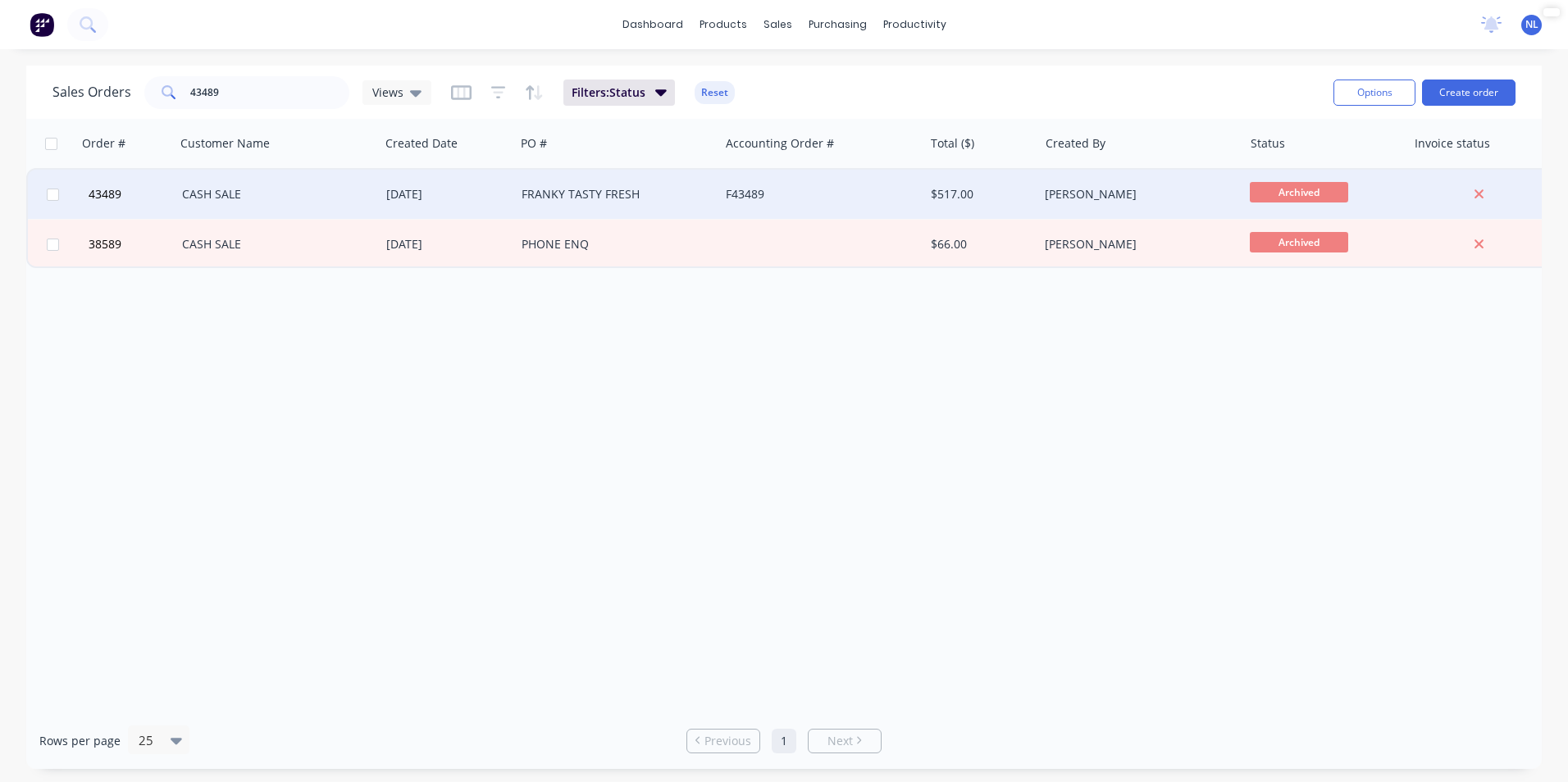
click at [716, 201] on div "FRANKY TASTY FRESH" at bounding box center [617, 194] width 204 height 49
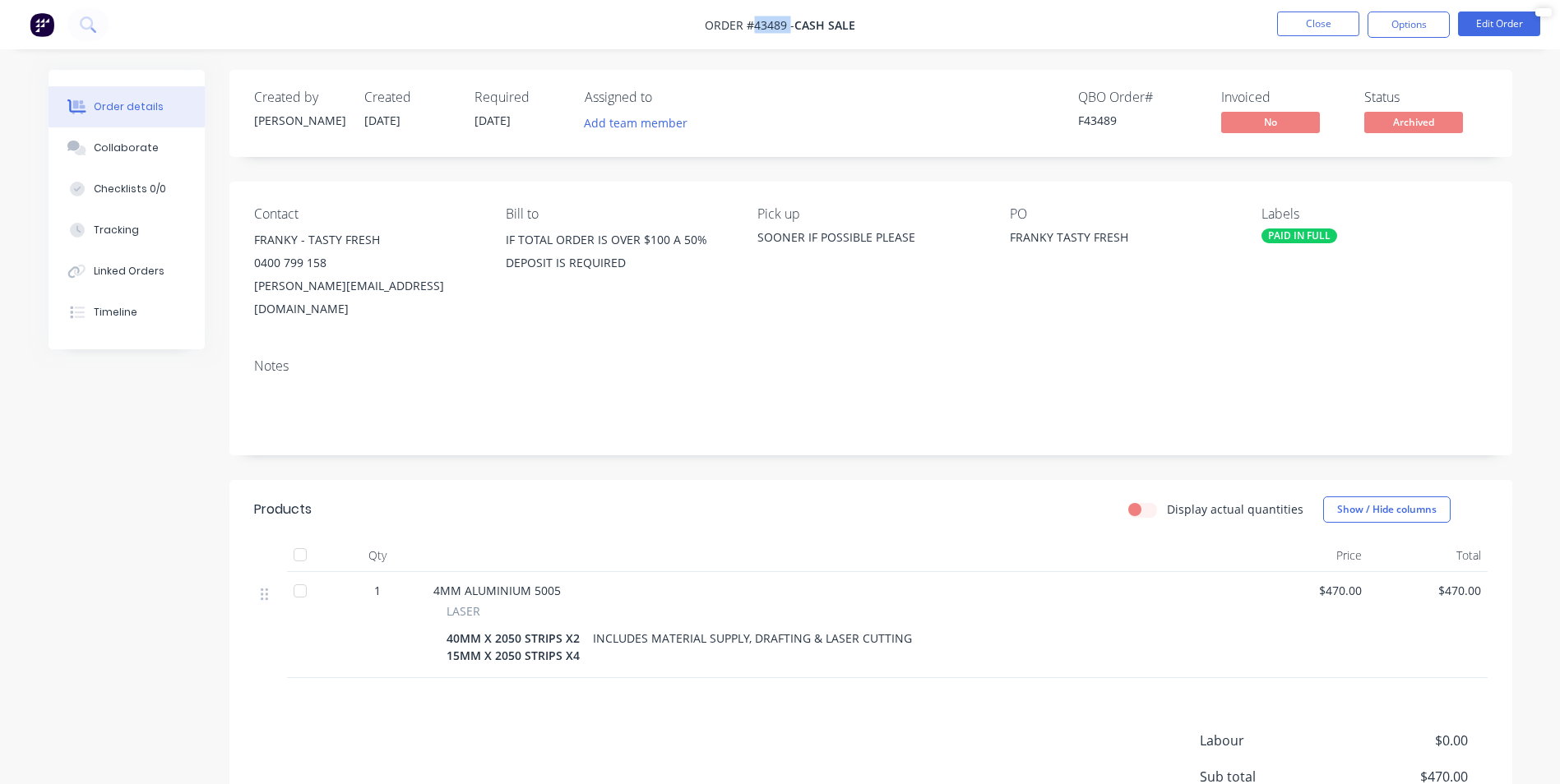
drag, startPoint x: 788, startPoint y: 29, endPoint x: 750, endPoint y: 31, distance: 38.1
click at [750, 31] on span "Order #43489 -" at bounding box center [749, 25] width 89 height 15
copy span "43489"
click at [828, 105] on div "QBO Order # F43489 Invoiced No Status Archived" at bounding box center [1119, 113] width 738 height 48
